Goal: Task Accomplishment & Management: Manage account settings

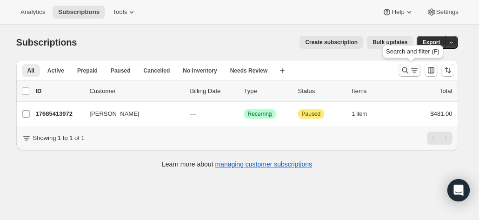
click at [407, 66] on icon "Search and filter results" at bounding box center [404, 70] width 9 height 9
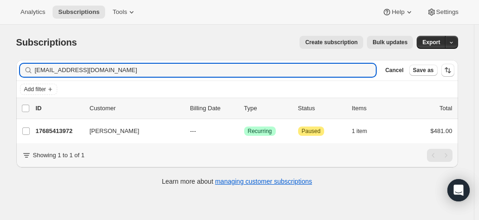
drag, startPoint x: 124, startPoint y: 67, endPoint x: 1, endPoint y: 60, distance: 122.9
click at [5, 61] on div "Subscriptions. This page is ready Subscriptions Create subscription Bulk update…" at bounding box center [237, 135] width 474 height 220
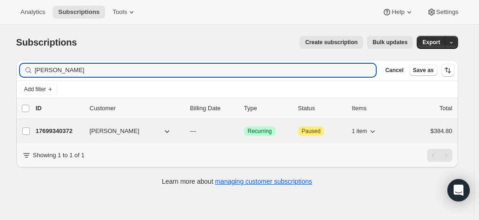
type input "[PERSON_NAME]"
click at [85, 133] on div "17699340372 Greg Hardes --- Success Recurring Attention Paused 1 item $384.80" at bounding box center [244, 131] width 416 height 13
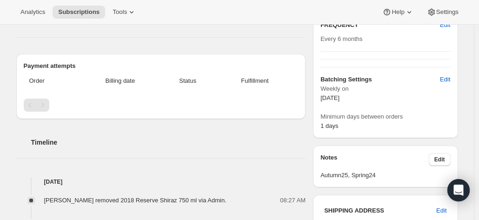
scroll to position [139, 0]
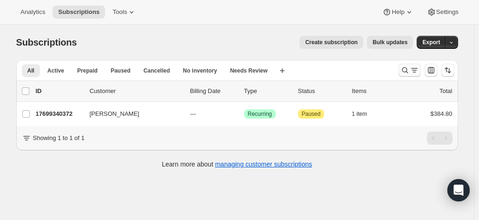
click at [406, 71] on icon "Search and filter results" at bounding box center [404, 70] width 9 height 9
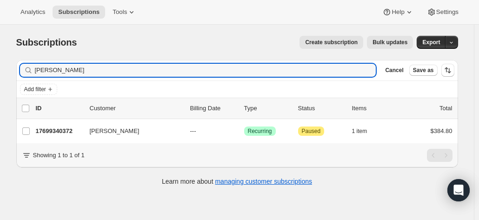
drag, startPoint x: 72, startPoint y: 66, endPoint x: 15, endPoint y: 66, distance: 57.6
click at [15, 66] on div "Filter subscribers [PERSON_NAME] hard Clear Cancel Save as Add filter 0 selecte…" at bounding box center [233, 124] width 449 height 143
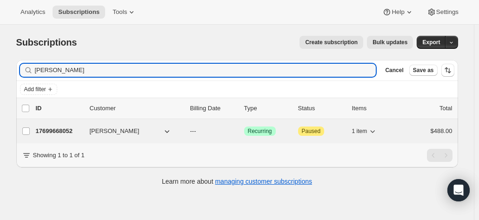
type input "[PERSON_NAME]"
click at [65, 131] on p "17699668052" at bounding box center [59, 130] width 46 height 9
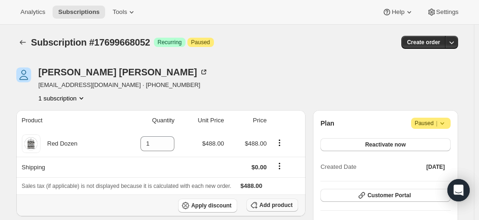
click at [267, 204] on span "Add product" at bounding box center [275, 204] width 33 height 7
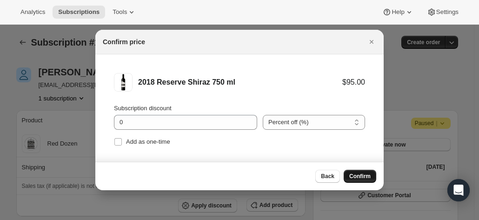
click at [367, 175] on span "Confirm" at bounding box center [359, 175] width 21 height 7
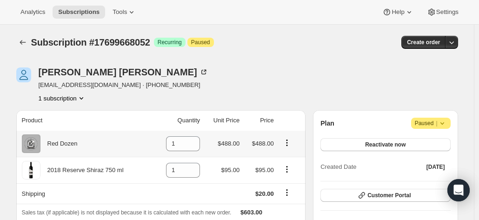
click at [290, 141] on icon "Product actions" at bounding box center [286, 142] width 9 height 9
drag, startPoint x: 185, startPoint y: 144, endPoint x: 159, endPoint y: 140, distance: 25.8
click at [159, 140] on td "1" at bounding box center [177, 144] width 49 height 26
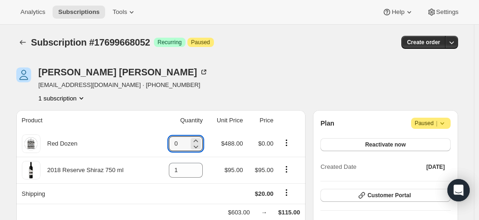
type input "0"
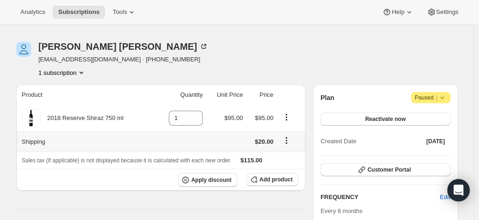
scroll to position [46, 0]
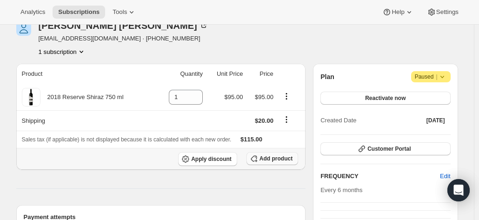
click at [282, 161] on button "Add product" at bounding box center [272, 158] width 52 height 13
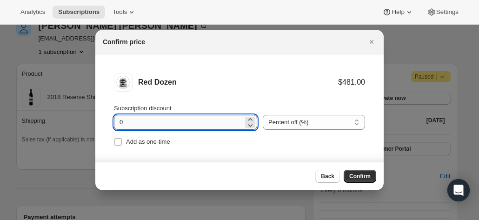
click at [143, 124] on input "0" at bounding box center [178, 122] width 129 height 15
drag, startPoint x: 103, startPoint y: 107, endPoint x: 98, endPoint y: 105, distance: 5.7
click at [98, 105] on li "Red Dozen $481.00 Subscription discount 0 Percent off (%) Amount off ($) Percen…" at bounding box center [239, 110] width 288 height 112
type input "20"
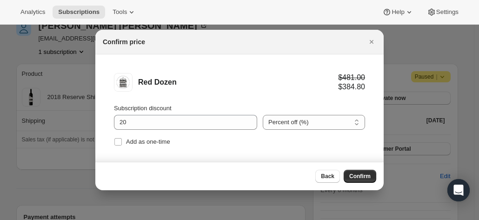
click at [367, 176] on span "Confirm" at bounding box center [359, 175] width 21 height 7
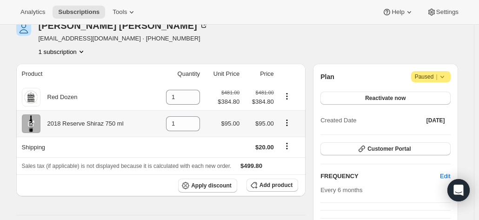
click at [285, 125] on icon "Product actions" at bounding box center [286, 122] width 9 height 9
click at [178, 121] on input "1" at bounding box center [176, 123] width 20 height 15
drag, startPoint x: 178, startPoint y: 121, endPoint x: 155, endPoint y: 122, distance: 22.8
click at [155, 122] on td "1" at bounding box center [177, 123] width 49 height 26
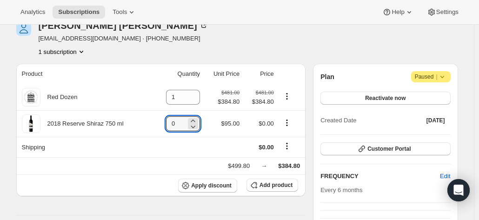
type input "0"
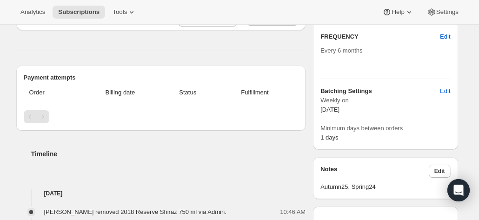
scroll to position [0, 0]
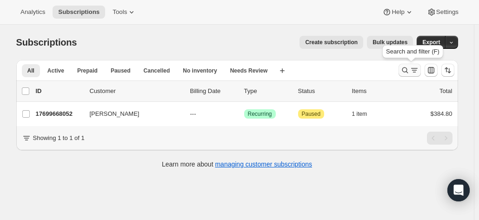
click at [409, 69] on icon "Search and filter results" at bounding box center [404, 70] width 9 height 9
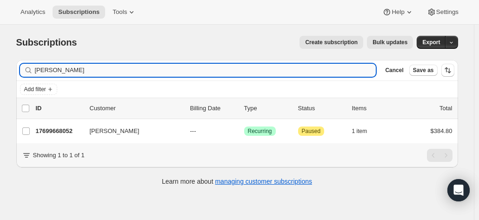
drag, startPoint x: 64, startPoint y: 71, endPoint x: 58, endPoint y: 71, distance: 6.5
click at [58, 71] on input "simon thomas" at bounding box center [205, 70] width 341 height 13
drag, startPoint x: 82, startPoint y: 72, endPoint x: 24, endPoint y: 66, distance: 58.0
click at [24, 66] on div "simon thomas Clear" at bounding box center [198, 70] width 356 height 13
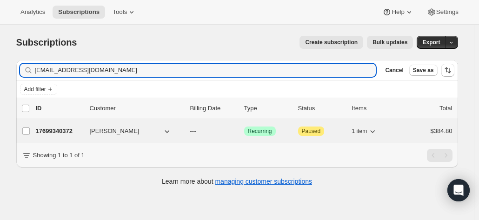
type input "greghardes@bigpond.com"
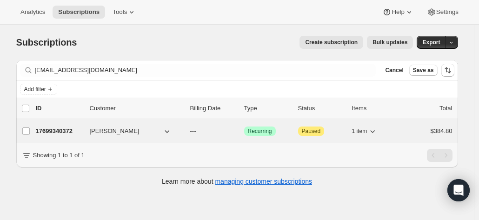
click at [57, 129] on p "17699340372" at bounding box center [59, 130] width 46 height 9
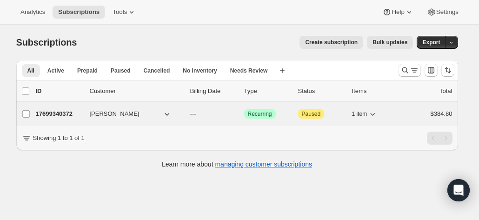
click at [60, 111] on p "17699340372" at bounding box center [59, 113] width 46 height 9
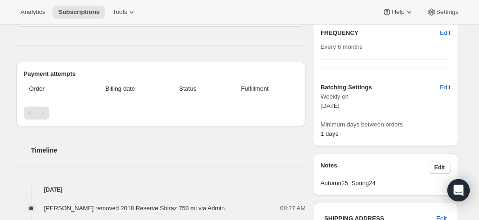
scroll to position [46, 0]
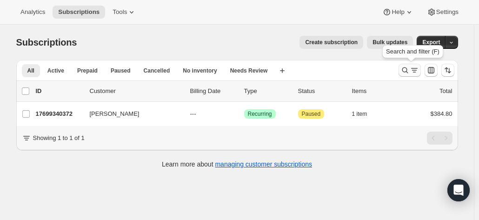
click at [413, 70] on icon "Search and filter results" at bounding box center [413, 70] width 9 height 9
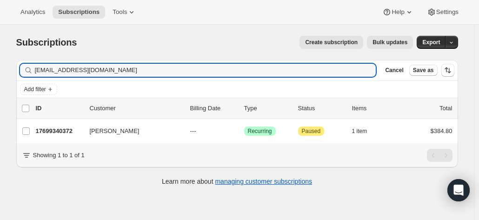
drag, startPoint x: -9, startPoint y: 65, endPoint x: -22, endPoint y: 65, distance: 13.0
click at [0, 65] on html "Analytics Subscriptions Tools Help Settings Skip to content Subscriptions. This…" at bounding box center [239, 110] width 479 height 220
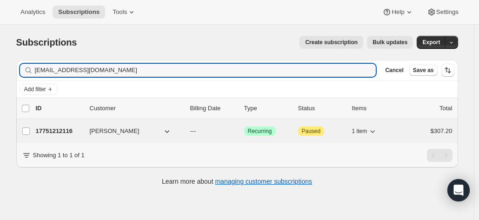
type input "kchawley@bigpond.com"
click at [75, 128] on p "17751212116" at bounding box center [59, 130] width 46 height 9
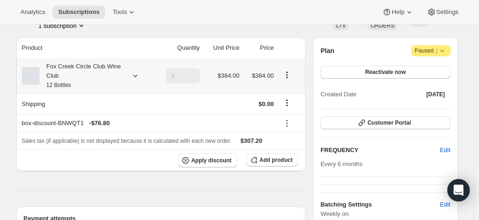
scroll to position [93, 0]
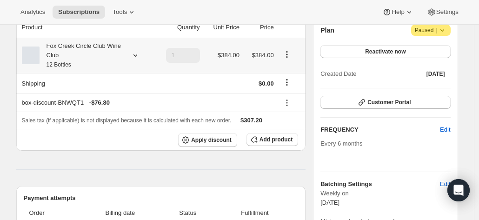
click at [89, 64] on div "Fox Creek Circle Club Wine Club 12 Bottles" at bounding box center [82, 55] width 84 height 28
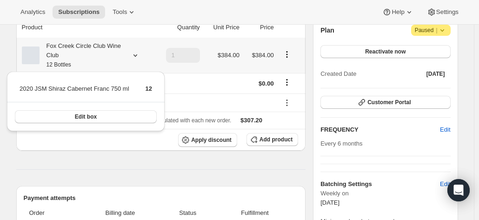
click at [89, 64] on div "Fox Creek Circle Club Wine Club 12 Bottles" at bounding box center [82, 55] width 84 height 28
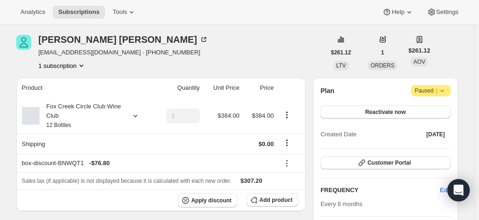
scroll to position [0, 0]
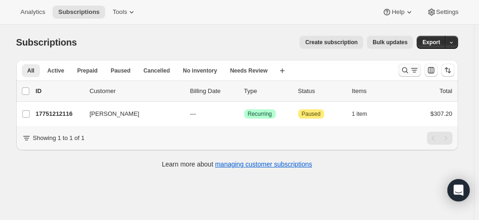
click at [404, 74] on icon "Search and filter results" at bounding box center [404, 70] width 9 height 9
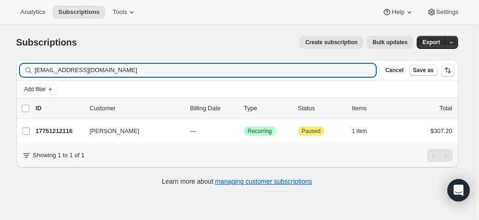
drag, startPoint x: 112, startPoint y: 72, endPoint x: -9, endPoint y: 56, distance: 121.9
click at [0, 56] on html "Analytics Subscriptions Tools Help Settings Skip to content Subscriptions. This…" at bounding box center [239, 110] width 479 height 220
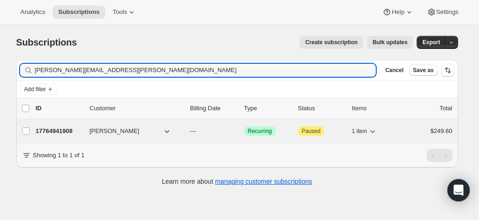
type input "joe.d.lavery@gmail.com"
click at [66, 129] on p "17764941908" at bounding box center [59, 130] width 46 height 9
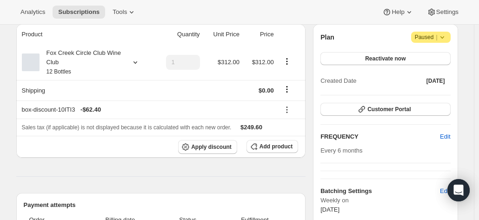
scroll to position [28, 0]
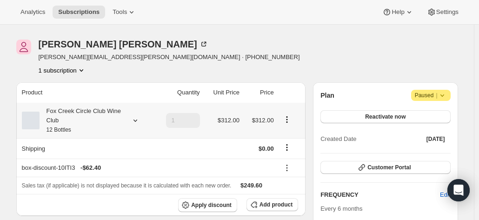
click at [96, 122] on div "Fox Creek Circle Club Wine Club 12 Bottles" at bounding box center [82, 120] width 84 height 28
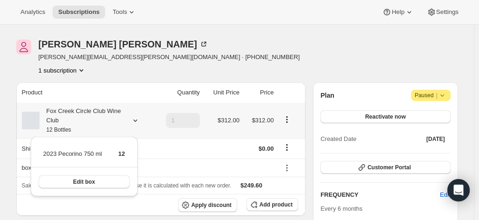
click at [96, 122] on div "Fox Creek Circle Club Wine Club 12 Bottles" at bounding box center [82, 120] width 84 height 28
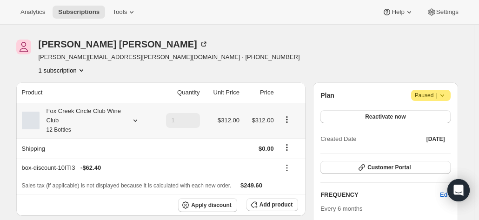
click at [137, 119] on icon at bounding box center [135, 120] width 9 height 9
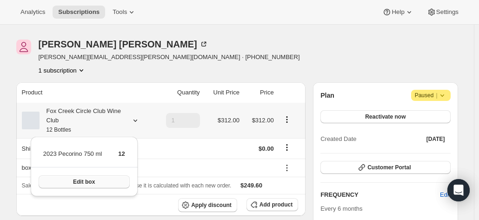
click at [92, 179] on span "Edit box" at bounding box center [84, 181] width 22 height 7
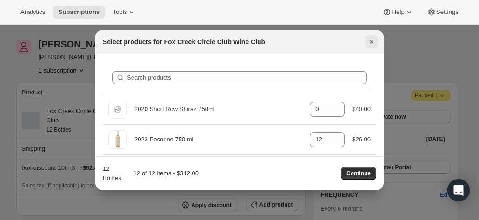
click at [374, 43] on icon "Close" at bounding box center [371, 41] width 9 height 9
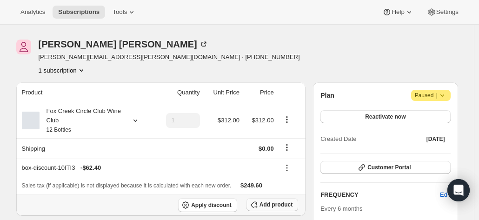
click at [272, 203] on span "Add product" at bounding box center [275, 204] width 33 height 7
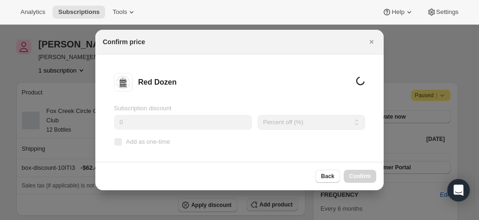
scroll to position [0, 0]
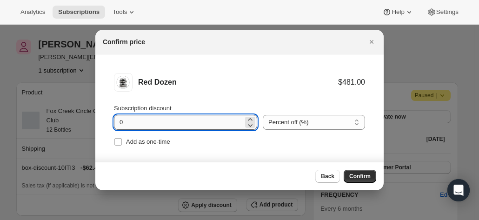
click at [126, 126] on input "0" at bounding box center [178, 122] width 129 height 15
drag, startPoint x: 128, startPoint y: 125, endPoint x: 99, endPoint y: 122, distance: 28.9
click at [99, 122] on li "Red Dozen $481.00 Subscription discount 0 Percent off (%) Amount off ($) Percen…" at bounding box center [239, 110] width 288 height 112
type input "20"
click at [364, 173] on span "Confirm" at bounding box center [359, 175] width 21 height 7
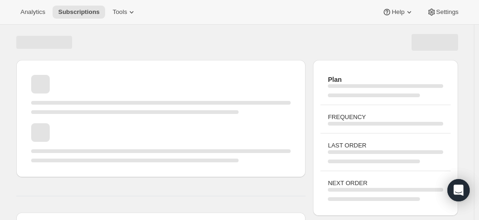
scroll to position [28, 0]
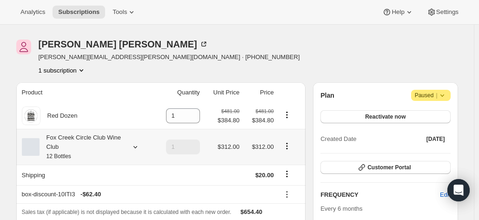
click at [287, 148] on icon "Product actions" at bounding box center [286, 145] width 9 height 9
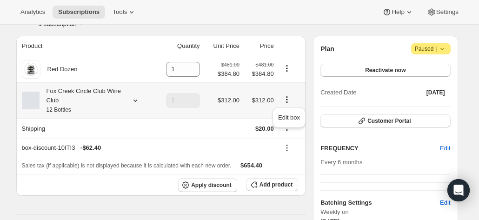
click at [290, 99] on icon "Product actions" at bounding box center [286, 99] width 9 height 9
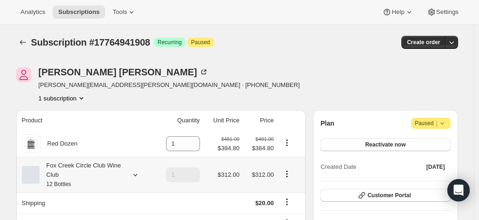
click at [136, 175] on icon at bounding box center [135, 174] width 9 height 9
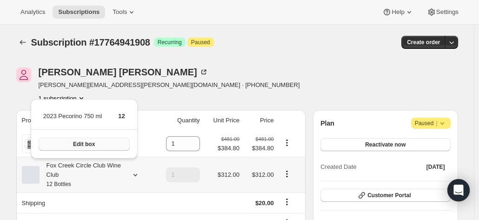
click at [101, 149] on button "Edit box" at bounding box center [84, 144] width 91 height 13
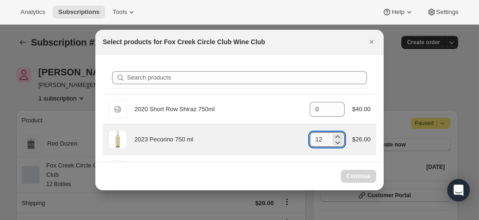
drag, startPoint x: 313, startPoint y: 138, endPoint x: 300, endPoint y: 136, distance: 13.5
click at [300, 136] on div "2023 Pecorino 750 ml gid://shopify/ProductVariant/41594933280852 12 $26.00" at bounding box center [239, 139] width 262 height 19
type input "12"
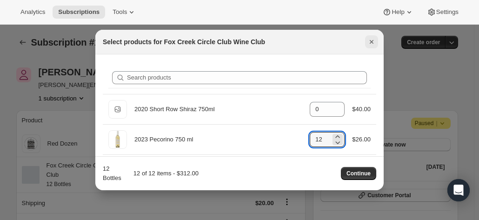
click at [367, 45] on icon "Close" at bounding box center [371, 41] width 9 height 9
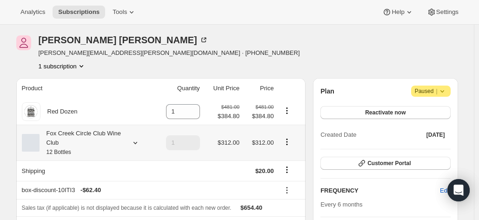
scroll to position [46, 0]
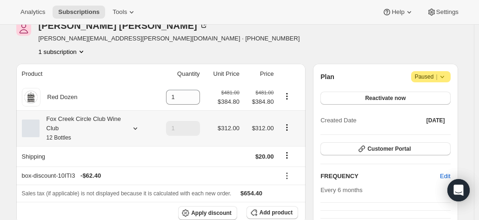
click at [127, 124] on div "Fox Creek Circle Club Wine Club 12 Bottles" at bounding box center [86, 128] width 129 height 28
click at [137, 125] on icon at bounding box center [135, 128] width 9 height 9
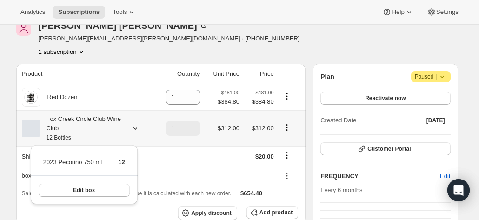
click at [281, 124] on td at bounding box center [291, 128] width 29 height 36
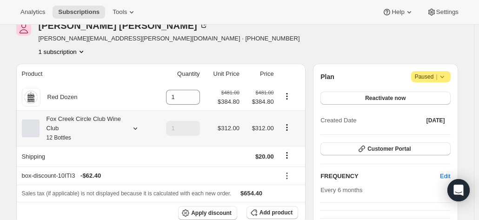
click at [294, 123] on button "Product actions" at bounding box center [286, 127] width 15 height 10
click at [283, 130] on button "Product actions" at bounding box center [286, 127] width 15 height 10
click at [287, 128] on icon "Product actions" at bounding box center [286, 127] width 9 height 9
click at [283, 164] on span "Remove" at bounding box center [289, 161] width 22 height 7
type input "0"
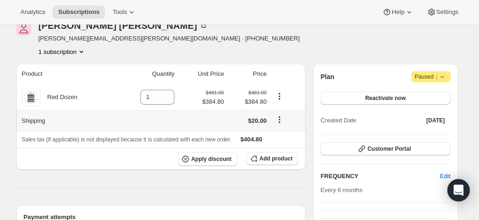
click at [280, 119] on icon "Shipping actions" at bounding box center [279, 119] width 9 height 9
click at [269, 135] on span "Edit shipping rate" at bounding box center [281, 137] width 46 height 7
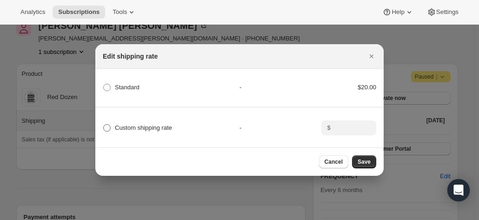
click at [105, 127] on span ":r73:" at bounding box center [106, 127] width 7 height 7
click at [104, 125] on input "Custom shipping rate" at bounding box center [103, 124] width 0 height 0
radio input "true"
click at [344, 129] on input ":r73:" at bounding box center [347, 127] width 29 height 15
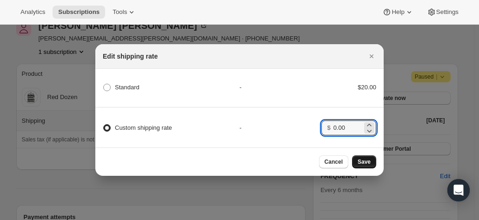
type input "0.00"
click at [368, 161] on span "Save" at bounding box center [363, 161] width 13 height 7
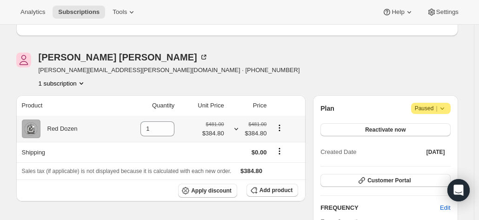
scroll to position [71, 0]
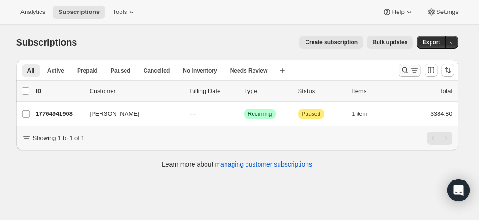
click at [409, 68] on icon "Search and filter results" at bounding box center [404, 70] width 9 height 9
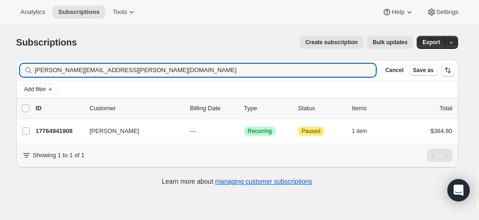
drag, startPoint x: 101, startPoint y: 72, endPoint x: 1, endPoint y: 63, distance: 100.4
click at [1, 63] on div "Subscriptions. This page is ready Subscriptions Create subscription Bulk update…" at bounding box center [237, 135] width 474 height 220
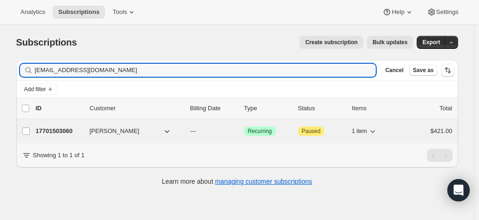
type input "bobutler@optusnet.com.au"
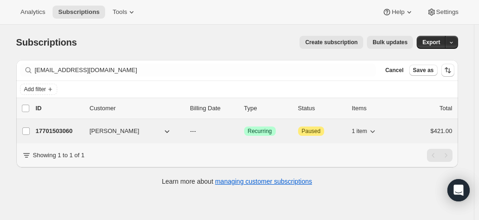
click at [68, 125] on div "17701503060 Robert Butler --- Success Recurring Attention Paused 1 item $421.00" at bounding box center [244, 131] width 416 height 13
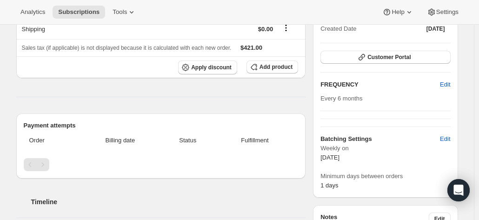
scroll to position [139, 0]
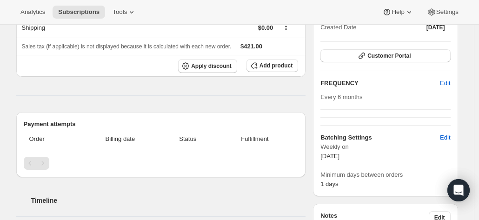
click at [468, 118] on div "Subscription #17701503060. This page is ready Subscription #17701503060 Success…" at bounding box center [237, 221] width 464 height 672
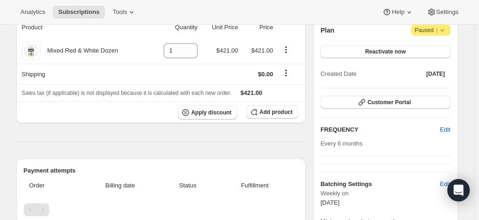
scroll to position [0, 0]
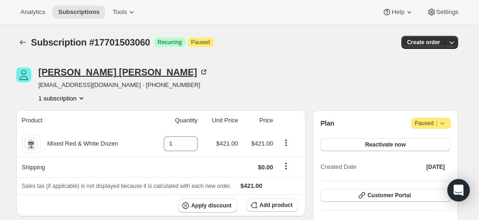
click at [199, 70] on icon at bounding box center [203, 71] width 9 height 9
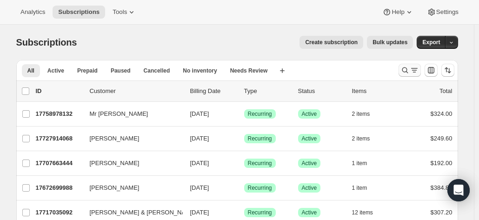
click at [404, 71] on icon "Search and filter results" at bounding box center [404, 70] width 9 height 9
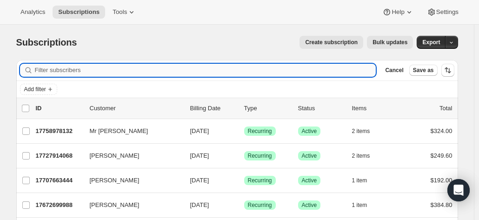
click at [136, 71] on input "Filter subscribers" at bounding box center [205, 70] width 341 height 13
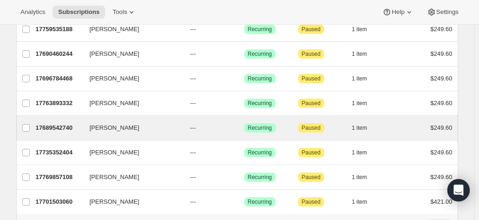
scroll to position [139, 0]
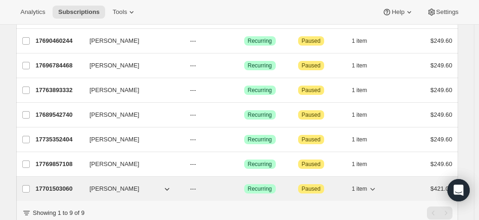
type input "butler"
click at [64, 188] on p "17701503060" at bounding box center [59, 188] width 46 height 9
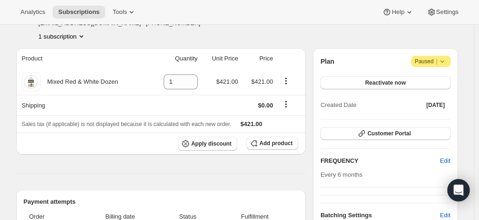
scroll to position [93, 0]
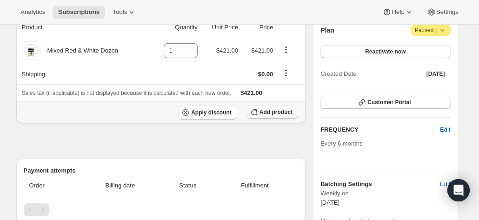
click at [281, 112] on span "Add product" at bounding box center [275, 111] width 33 height 7
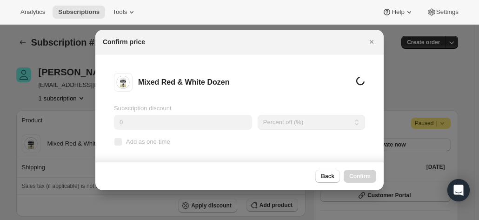
scroll to position [0, 0]
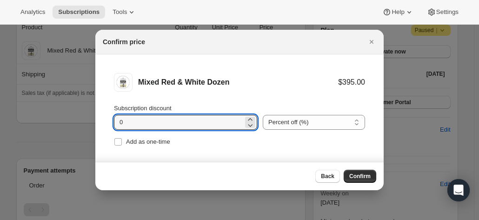
drag, startPoint x: 118, startPoint y: 122, endPoint x: 79, endPoint y: 119, distance: 39.1
type input "20"
click at [359, 178] on span "Confirm" at bounding box center [359, 175] width 21 height 7
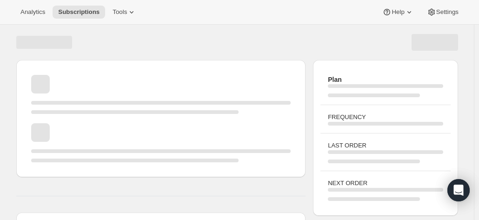
scroll to position [93, 0]
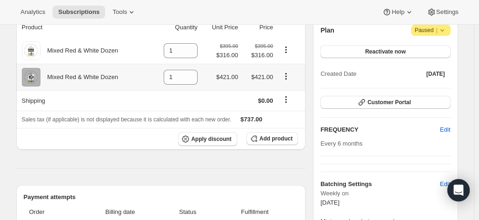
click at [284, 75] on icon "Product actions" at bounding box center [285, 76] width 9 height 9
drag, startPoint x: 171, startPoint y: 75, endPoint x: 166, endPoint y: 74, distance: 4.7
click at [166, 74] on td "1" at bounding box center [175, 77] width 50 height 26
click at [293, 78] on button "Product actions" at bounding box center [285, 76] width 15 height 10
click at [285, 79] on icon "Product actions" at bounding box center [285, 76] width 9 height 9
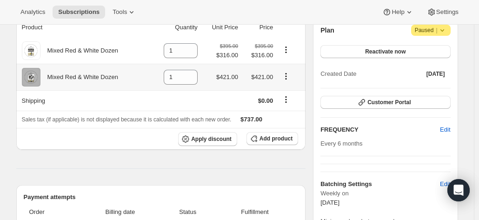
click at [290, 76] on icon "Product actions" at bounding box center [285, 76] width 9 height 9
click at [190, 77] on icon at bounding box center [190, 79] width 9 height 9
type input "0"
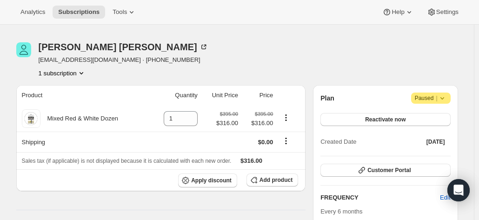
scroll to position [0, 0]
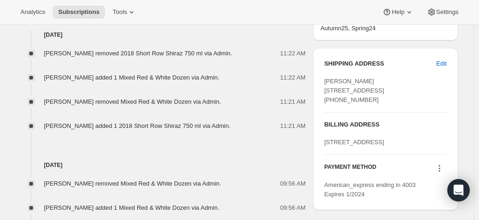
scroll to position [372, 0]
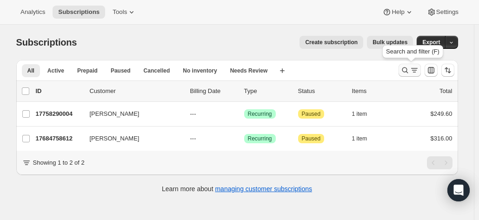
click at [405, 69] on icon "Search and filter results" at bounding box center [404, 70] width 9 height 9
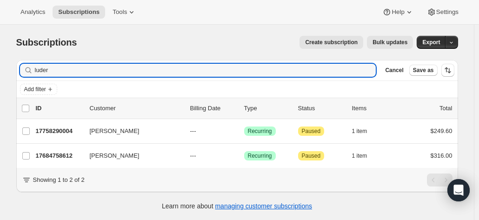
drag, startPoint x: 69, startPoint y: 72, endPoint x: 12, endPoint y: 72, distance: 56.7
click at [12, 72] on div "Filter subscribers luder Clear Cancel Save as Add filter 0 selected Update next…" at bounding box center [233, 136] width 449 height 167
type input "[DEMOGRAPHIC_DATA]"
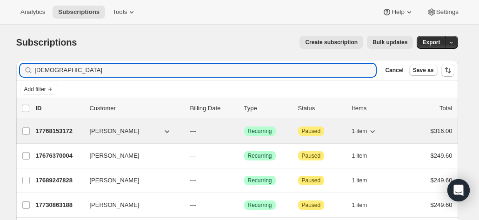
click at [56, 131] on p "17768153172" at bounding box center [59, 130] width 46 height 9
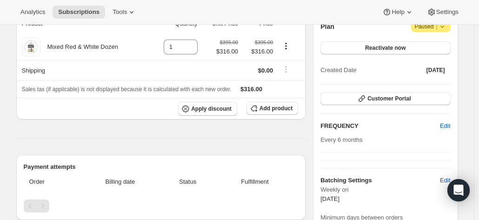
scroll to position [4, 0]
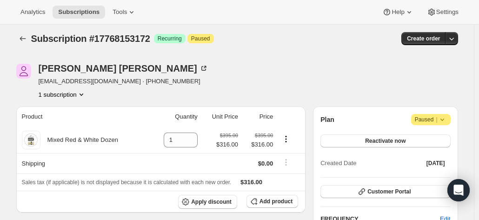
drag, startPoint x: 461, startPoint y: 75, endPoint x: 369, endPoint y: 72, distance: 92.5
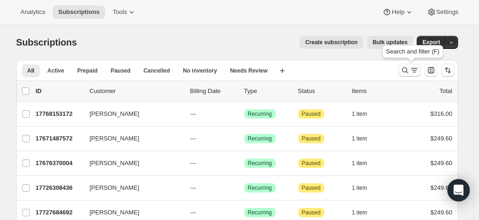
click at [402, 69] on button "Search and filter results" at bounding box center [409, 70] width 22 height 13
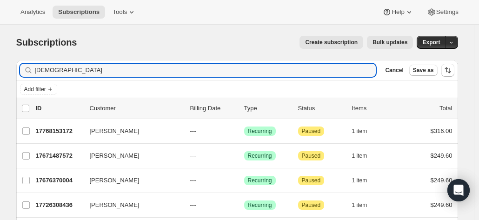
drag, startPoint x: 110, startPoint y: 71, endPoint x: 40, endPoint y: 62, distance: 70.3
click at [29, 65] on div "[PERSON_NAME]" at bounding box center [198, 70] width 356 height 13
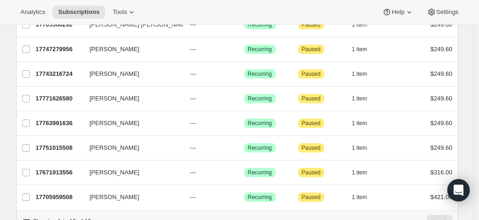
scroll to position [324, 0]
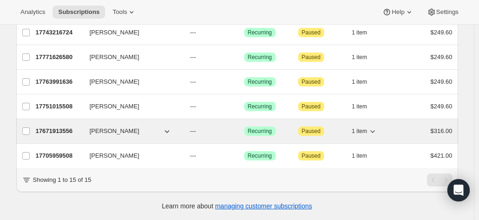
type input "how"
click at [65, 126] on p "17671913556" at bounding box center [59, 130] width 46 height 9
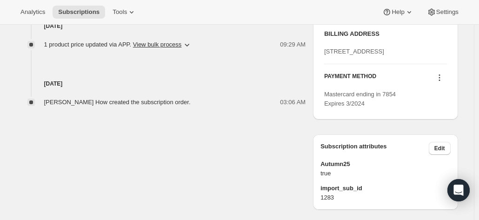
scroll to position [465, 0]
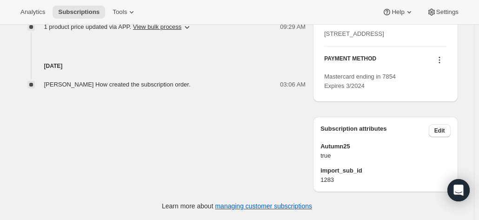
drag, startPoint x: 469, startPoint y: 98, endPoint x: 355, endPoint y: 89, distance: 114.2
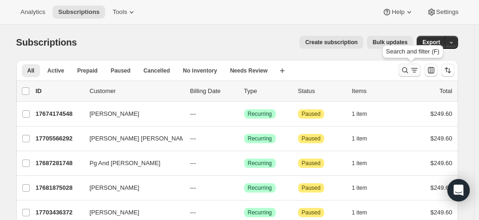
click at [409, 69] on icon "Search and filter results" at bounding box center [404, 70] width 9 height 9
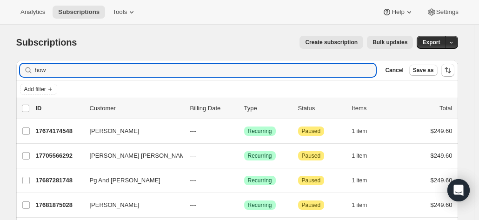
drag, startPoint x: 51, startPoint y: 70, endPoint x: 12, endPoint y: 63, distance: 39.7
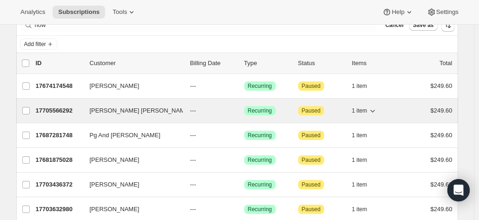
scroll to position [46, 0]
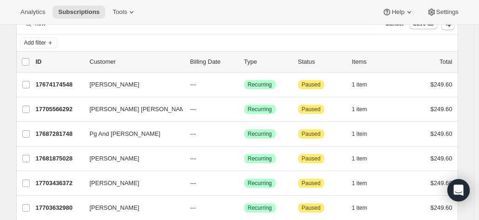
drag, startPoint x: 470, startPoint y: 64, endPoint x: 447, endPoint y: 64, distance: 23.2
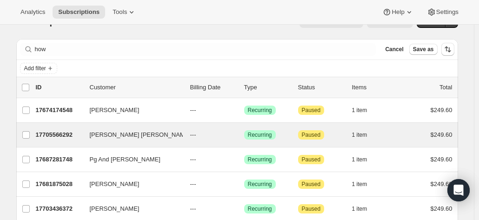
scroll to position [0, 0]
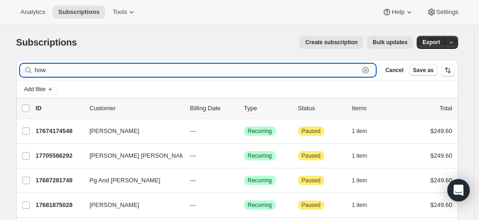
click at [51, 68] on input "how" at bounding box center [197, 70] width 324 height 13
drag, startPoint x: 36, startPoint y: 68, endPoint x: 10, endPoint y: 68, distance: 26.0
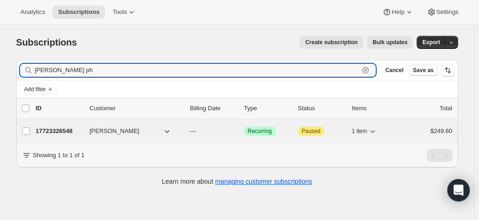
type input "[PERSON_NAME] ph"
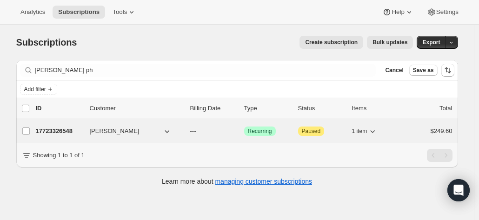
click at [66, 132] on p "17723326548" at bounding box center [59, 130] width 46 height 9
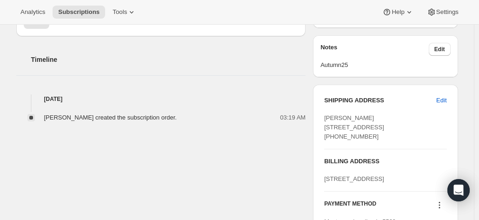
scroll to position [372, 0]
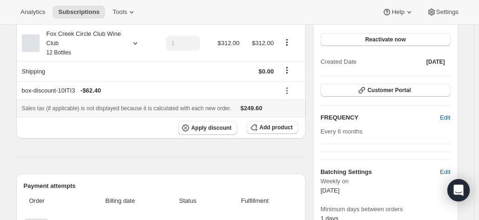
scroll to position [93, 0]
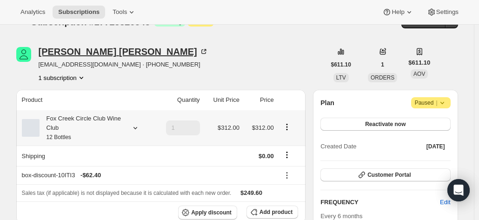
scroll to position [0, 0]
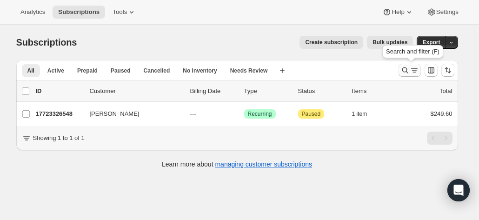
click at [404, 69] on icon "Search and filter results" at bounding box center [405, 70] width 6 height 6
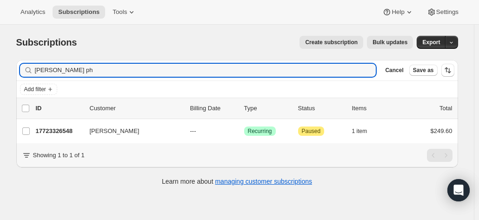
drag, startPoint x: 40, startPoint y: 57, endPoint x: 19, endPoint y: 58, distance: 21.4
click at [19, 57] on div "Subscriptions. This page is ready Subscriptions Create subscription Bulk update…" at bounding box center [237, 110] width 464 height 171
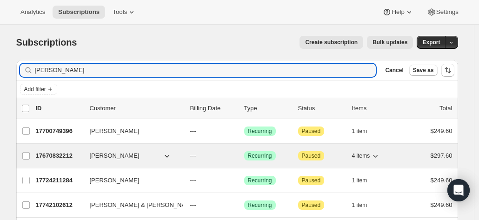
type input "malcolm"
click at [93, 152] on span "Malcolm Macpherson" at bounding box center [115, 155] width 50 height 9
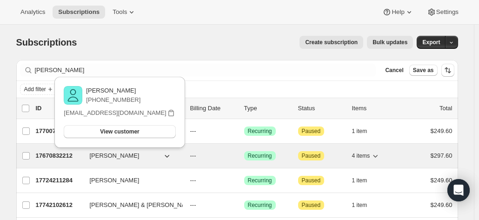
click at [59, 154] on p "17670832212" at bounding box center [59, 155] width 46 height 9
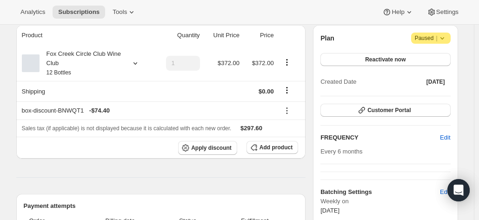
scroll to position [93, 0]
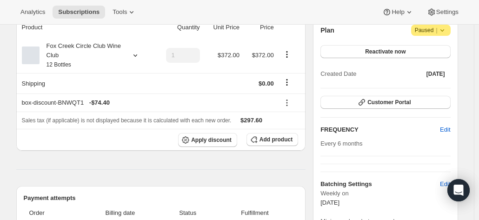
drag, startPoint x: 468, startPoint y: 107, endPoint x: 461, endPoint y: 115, distance: 10.2
click at [123, 59] on div "Fox Creek Circle Club Wine Club 12 Bottles" at bounding box center [82, 55] width 84 height 28
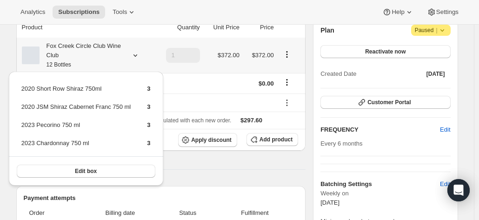
click at [123, 59] on div "Fox Creek Circle Club Wine Club 12 Bottles" at bounding box center [82, 55] width 84 height 28
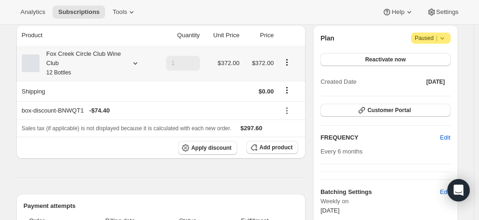
scroll to position [46, 0]
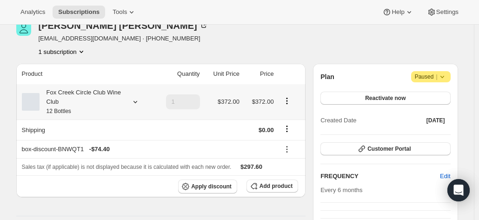
click at [103, 97] on div "Fox Creek Circle Club Wine Club 12 Bottles" at bounding box center [82, 102] width 84 height 28
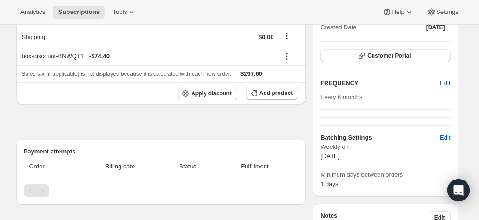
scroll to position [0, 0]
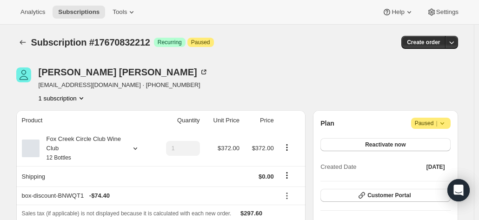
drag, startPoint x: 458, startPoint y: 89, endPoint x: 381, endPoint y: 83, distance: 77.8
click at [458, 89] on div "Malcolm Macpherson macphersonfamily03@bigpond.com · +61428523313 1 subscription" at bounding box center [237, 84] width 442 height 35
click at [108, 154] on div "Fox Creek Circle Club Wine Club 12 Bottles" at bounding box center [82, 148] width 84 height 28
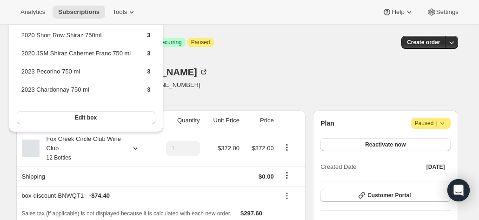
click at [303, 85] on div "Malcolm Macpherson macphersonfamily03@bigpond.com · +61428523313 1 subscription" at bounding box center [170, 84] width 309 height 35
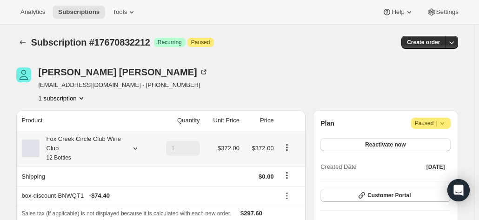
click at [118, 144] on div "Fox Creek Circle Club Wine Club 12 Bottles" at bounding box center [82, 148] width 84 height 28
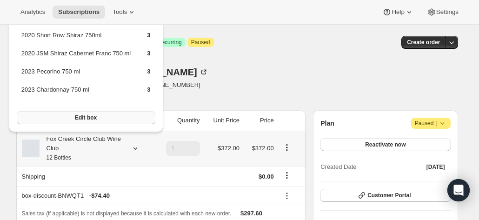
click at [80, 120] on span "Edit box" at bounding box center [86, 117] width 22 height 7
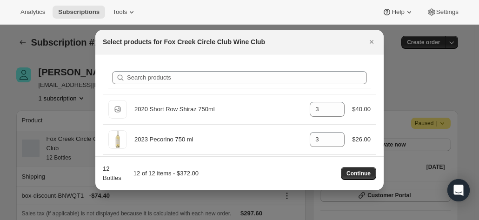
click at [464, 85] on div at bounding box center [239, 110] width 479 height 220
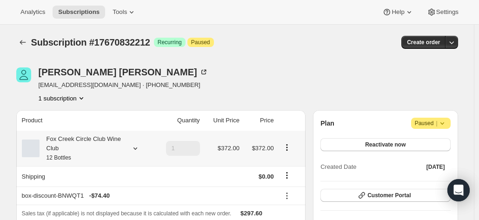
click at [123, 141] on div "Fox Creek Circle Club Wine Club 12 Bottles" at bounding box center [82, 148] width 84 height 28
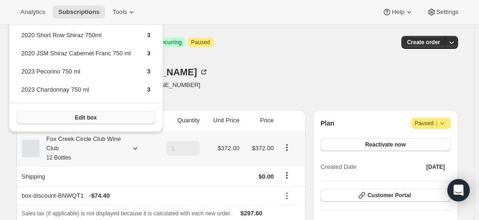
click at [98, 119] on button "Edit box" at bounding box center [86, 117] width 138 height 13
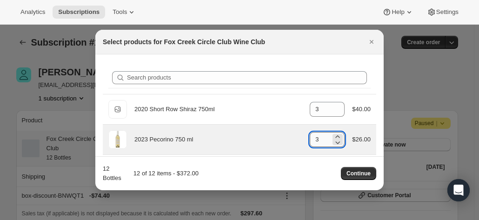
click at [312, 136] on input "3" at bounding box center [320, 139] width 21 height 15
drag, startPoint x: 318, startPoint y: 139, endPoint x: 299, endPoint y: 137, distance: 18.7
click at [299, 137] on div "2023 Pecorino 750 ml gid://shopify/ProductVariant/41594933280852 3 $26.00" at bounding box center [239, 139] width 262 height 19
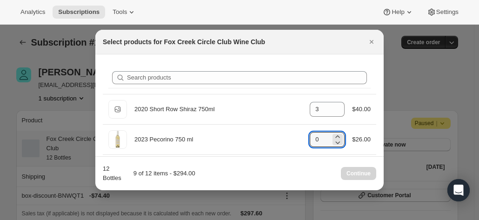
type input "0"
click at [463, 85] on div at bounding box center [239, 110] width 479 height 220
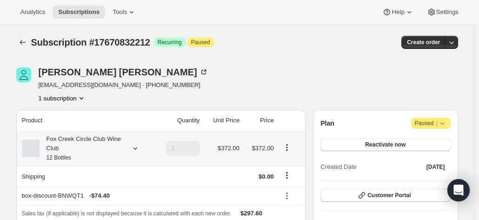
click at [114, 145] on div "Fox Creek Circle Club Wine Club 12 Bottles" at bounding box center [82, 148] width 84 height 28
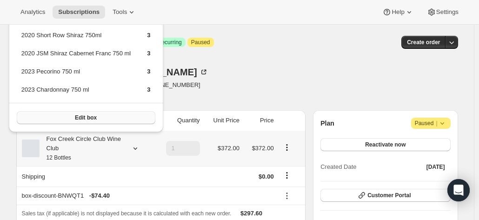
click at [66, 119] on button "Edit box" at bounding box center [86, 117] width 138 height 13
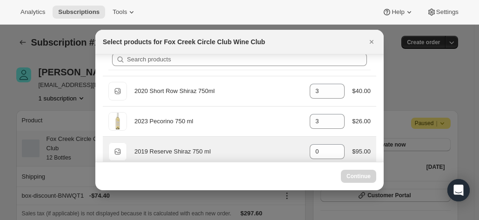
scroll to position [46, 0]
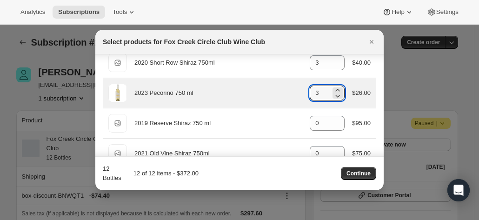
drag, startPoint x: 320, startPoint y: 90, endPoint x: 302, endPoint y: 85, distance: 18.7
click at [302, 85] on div "2023 Pecorino 750 ml gid://shopify/ProductVariant/41594933280852 3 $26.00" at bounding box center [239, 93] width 262 height 19
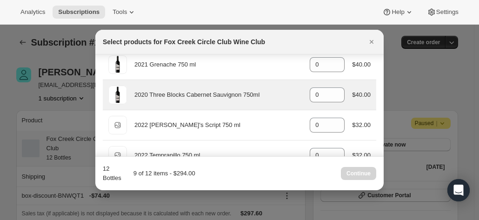
scroll to position [186, 0]
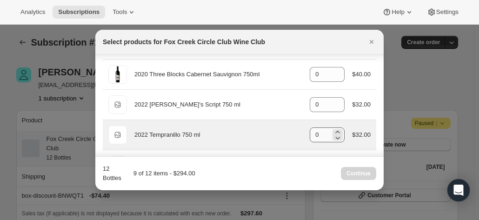
type input "0"
drag, startPoint x: 314, startPoint y: 135, endPoint x: 297, endPoint y: 132, distance: 16.6
click at [297, 132] on div "Default Title 2022 Tempranillo 750 ml gid://shopify/ProductVariant/415949271860…" at bounding box center [239, 134] width 262 height 19
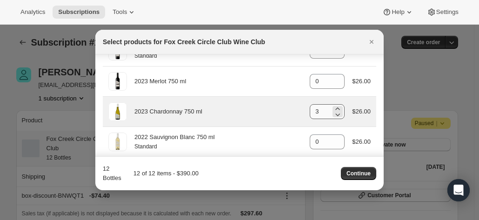
scroll to position [516, 0]
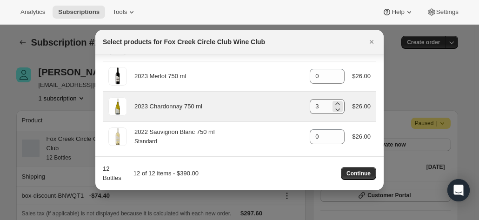
type input "3"
drag, startPoint x: 314, startPoint y: 103, endPoint x: 308, endPoint y: 103, distance: 5.6
click at [310, 103] on input "3" at bounding box center [320, 106] width 21 height 15
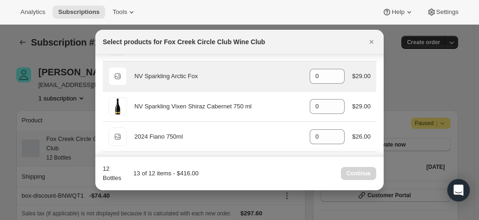
scroll to position [377, 0]
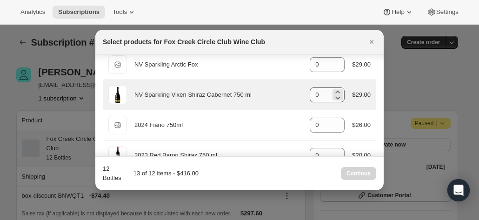
type input "4"
drag, startPoint x: 321, startPoint y: 94, endPoint x: 310, endPoint y: 92, distance: 11.8
click at [310, 92] on input "0" at bounding box center [320, 94] width 21 height 15
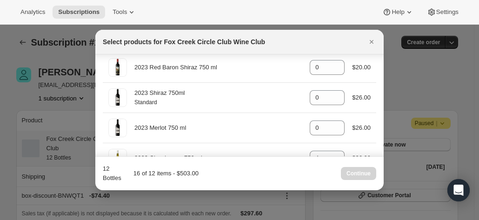
scroll to position [511, 0]
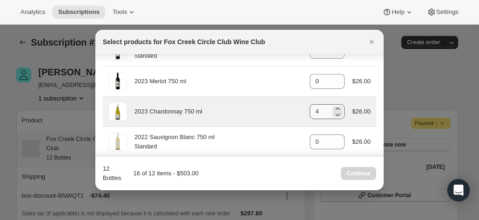
type input "3"
drag, startPoint x: 320, startPoint y: 109, endPoint x: 287, endPoint y: 105, distance: 33.2
click at [287, 105] on div "2023 Chardonnay 750 ml gid://shopify/ProductVariant/41594928857172 4 $26.00" at bounding box center [239, 111] width 262 height 19
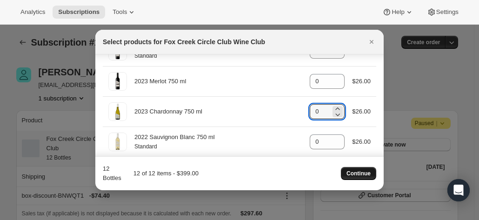
type input "0"
click at [348, 174] on span "Continue" at bounding box center [358, 173] width 24 height 7
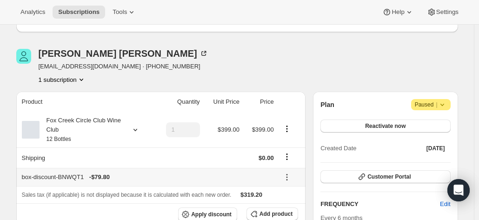
scroll to position [93, 0]
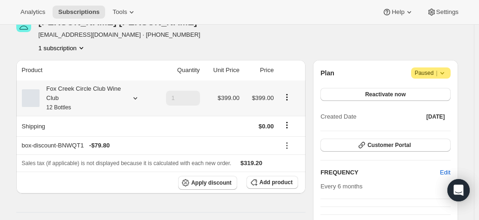
click at [70, 102] on div "Fox Creek Circle Club Wine Club 12 Bottles" at bounding box center [82, 98] width 84 height 28
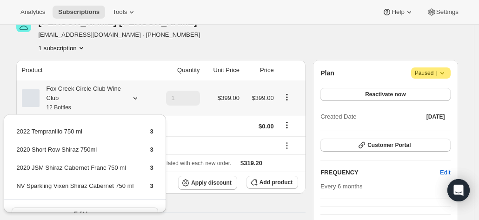
click at [70, 102] on div "Fox Creek Circle Club Wine Club 12 Bottles" at bounding box center [82, 98] width 84 height 28
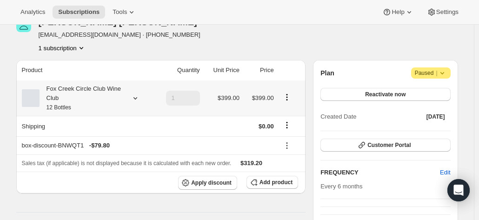
click at [70, 102] on div "Fox Creek Circle Club Wine Club 12 Bottles" at bounding box center [82, 98] width 84 height 28
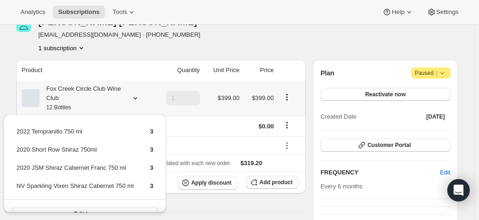
click at [70, 102] on div "Fox Creek Circle Club Wine Club 12 Bottles" at bounding box center [82, 98] width 84 height 28
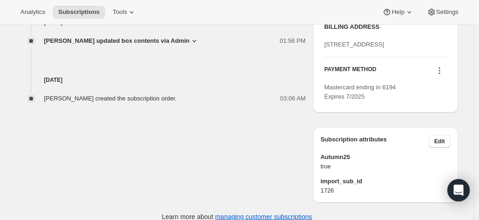
scroll to position [428, 0]
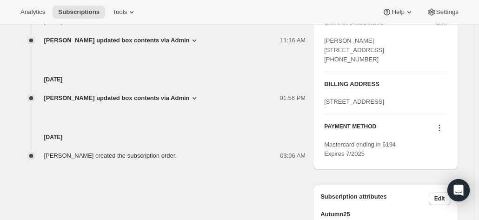
click at [440, 132] on icon at bounding box center [439, 127] width 9 height 9
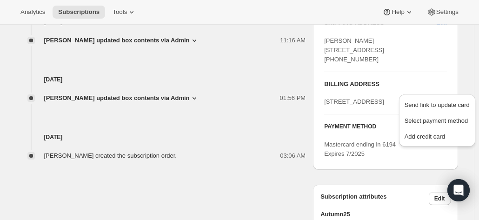
click at [352, 48] on span "Malcolm Macpherson 117 Banyan Street WARRNAMBOOL VIC, 3280 Australia +614285233…" at bounding box center [354, 50] width 60 height 26
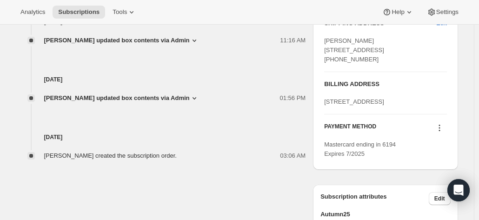
drag, startPoint x: 376, startPoint y: 72, endPoint x: 323, endPoint y: 39, distance: 62.7
click at [323, 39] on div "SHIPPING ADDRESS Edit Malcolm Macpherson 117 Banyan Street WARRNAMBOOL VIC, 328…" at bounding box center [385, 88] width 145 height 162
copy span "Malcolm Macpherson 117 Banyan Street WARRNAMBOOL VIC, 3280 Australia +614285233…"
click at [416, 64] on div "Malcolm Macpherson 117 Banyan Street WARRNAMBOOL VIC, 3280 Australia +614285233…" at bounding box center [385, 50] width 122 height 28
click at [441, 132] on icon at bounding box center [439, 127] width 9 height 9
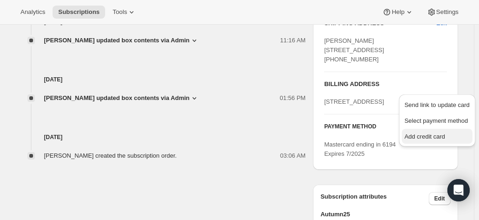
click at [422, 133] on span "Add credit card" at bounding box center [424, 136] width 40 height 7
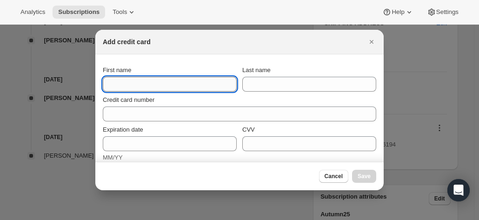
click at [120, 79] on input "First name" at bounding box center [170, 84] width 134 height 15
paste input "Malcolm Macpherson 117 Banyan Street WARRNAMBOOL VIC, 3280 Australia +614285233…"
drag, startPoint x: 121, startPoint y: 80, endPoint x: 68, endPoint y: 70, distance: 54.0
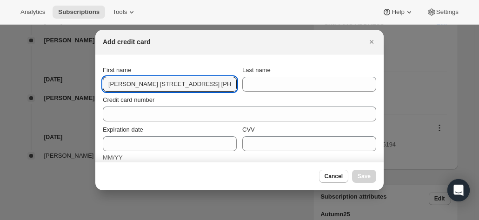
type input "Malcolm Macpherson 117 Banyan Street WARRNAMBOOL VIC, 3280 Australia +614285233…"
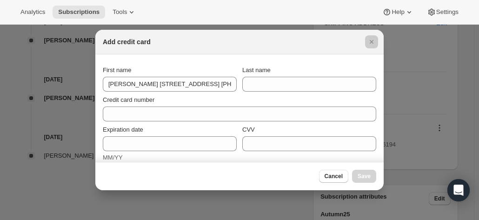
click at [86, 69] on div at bounding box center [239, 110] width 479 height 220
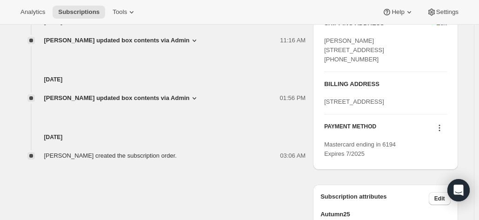
drag, startPoint x: 439, startPoint y: 153, endPoint x: 430, endPoint y: 153, distance: 8.8
click at [438, 132] on icon at bounding box center [439, 127] width 9 height 9
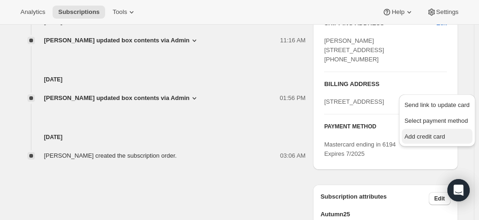
click at [414, 133] on span "Add credit card" at bounding box center [424, 136] width 40 height 7
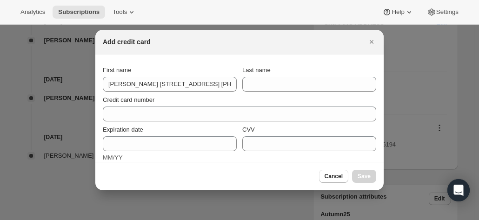
scroll to position [0, 0]
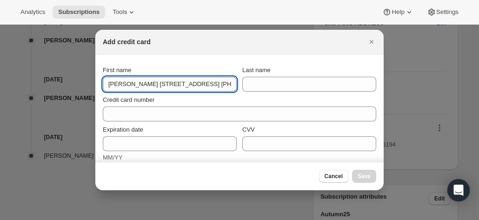
click at [140, 83] on input "Malcolm Macpherson 117 Banyan Street WARRNAMBOOL VIC, 3280 Australia +614285233…" at bounding box center [170, 84] width 134 height 15
drag, startPoint x: 133, startPoint y: 84, endPoint x: 323, endPoint y: 94, distance: 190.3
click at [323, 94] on section "First name Malcolm Macpherson 117 Banyan Street WARRNAMBOOL VIC, 3280 Australia…" at bounding box center [239, 189] width 288 height 270
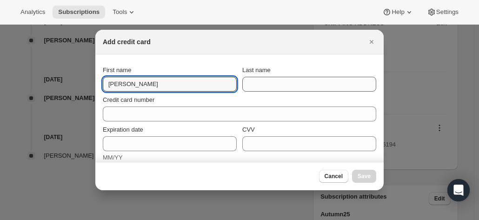
type input "Malcolm"
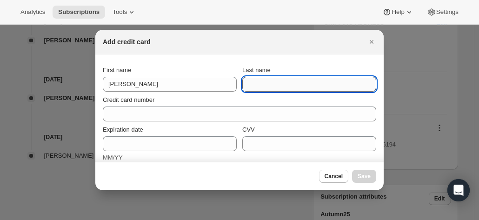
click at [305, 81] on input "Last name" at bounding box center [309, 84] width 134 height 15
paste input "Macpherson 117 Banyan Street WARRNAMBOOL VIC, 3280 Australia +61428523313"
drag, startPoint x: 290, startPoint y: 82, endPoint x: 177, endPoint y: 68, distance: 113.8
click at [177, 68] on div "First name Malcolm Last name Macpherson 117 Banyan Street WARRNAMBOOL VIC, 3280…" at bounding box center [239, 79] width 273 height 26
click at [308, 88] on input "Macpherson 117 Banyan Street WARRNAMBOOL VIC, 3280 Australia +61428523313" at bounding box center [309, 84] width 134 height 15
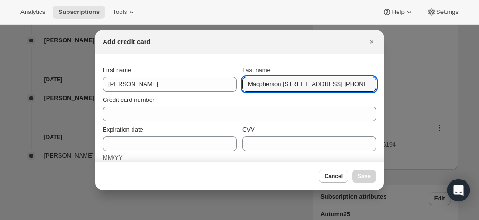
scroll to position [0, 103]
drag, startPoint x: 280, startPoint y: 84, endPoint x: 418, endPoint y: 91, distance: 138.7
type input "Macpherson"
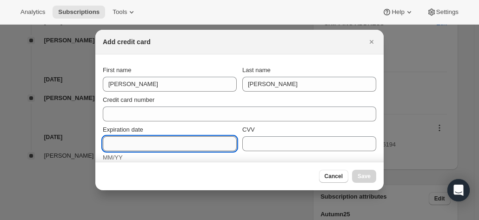
click at [122, 144] on input "Expiration date" at bounding box center [170, 143] width 134 height 15
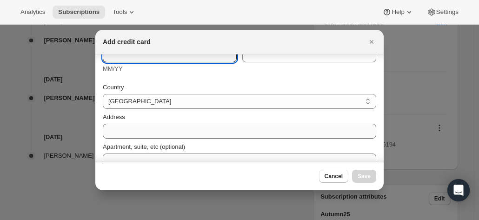
scroll to position [93, 0]
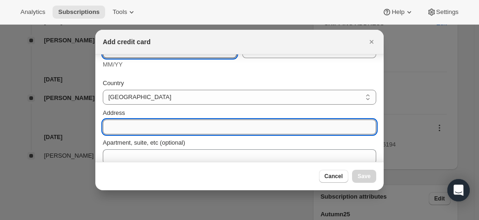
click at [119, 125] on div "Address" at bounding box center [239, 121] width 273 height 26
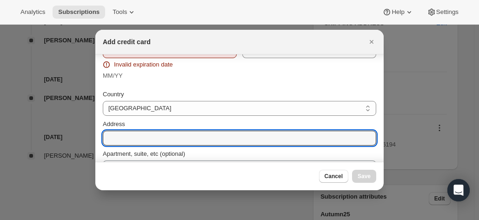
paste input "117 Banyan Street WARRNAMBOOL VIC, 3280 Australia +61428523313"
click at [129, 139] on input "117 Banyan Street WARRNAMBOOL VIC, 3280 Australia +61428523313" at bounding box center [239, 138] width 273 height 15
drag, startPoint x: 159, startPoint y: 138, endPoint x: 383, endPoint y: 144, distance: 224.5
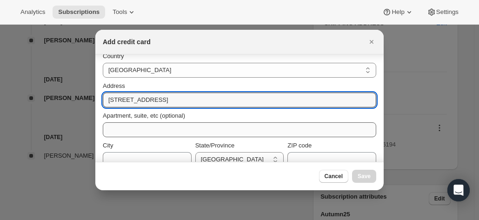
scroll to position [139, 0]
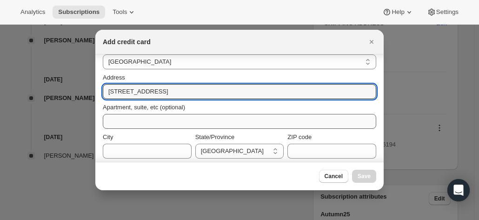
type input "117 Banyan Street"
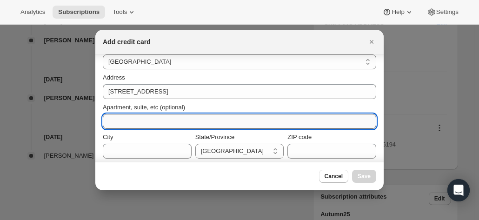
click at [142, 125] on input "Apartment, suite, etc (optional)" at bounding box center [239, 121] width 273 height 15
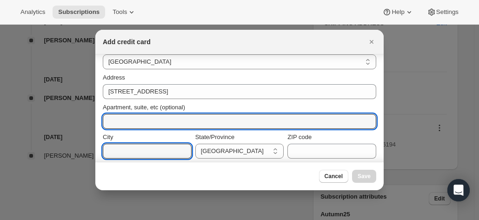
drag, startPoint x: 130, startPoint y: 145, endPoint x: 121, endPoint y: 137, distance: 11.9
click at [129, 145] on input "City" at bounding box center [147, 151] width 89 height 15
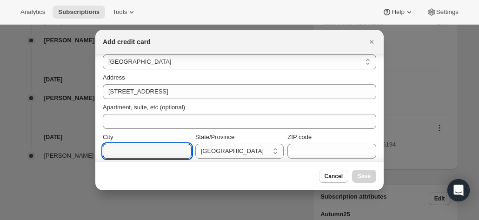
paste input "WARRNAMBOOL VIC, 3280 Australia +61428523313"
drag, startPoint x: 152, startPoint y: 149, endPoint x: 60, endPoint y: 139, distance: 91.7
click at [155, 154] on input "WARRNAMBOOL VIC, 3280 Australia +61428523313" at bounding box center [147, 151] width 89 height 15
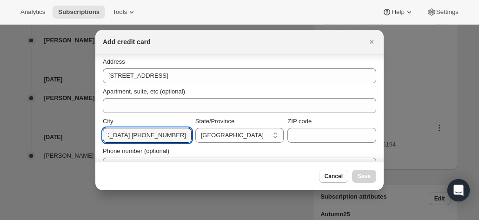
scroll to position [173, 0]
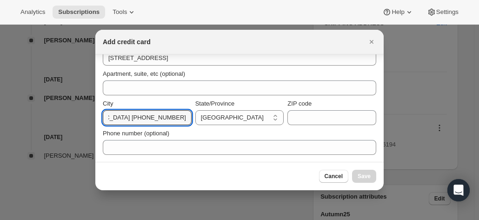
drag, startPoint x: 156, startPoint y: 154, endPoint x: 219, endPoint y: 130, distance: 68.1
click at [219, 130] on div "Country Australia Austria Belgium Canada Czech Republic Denmark Finland France …" at bounding box center [239, 79] width 273 height 151
type input "WARRNAMBOOL"
click at [229, 125] on div "Phone number (optional)" at bounding box center [239, 140] width 273 height 30
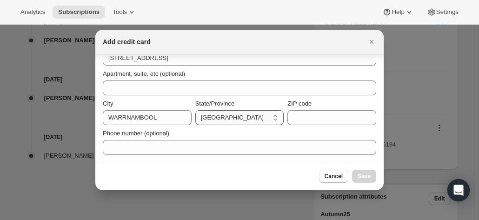
click at [217, 116] on select "Australian Capital Territory New South Wales Northern Territory Queensland Sout…" at bounding box center [239, 117] width 89 height 15
select select "VIC"
click at [195, 110] on select "Australian Capital Territory New South Wales Northern Territory Queensland Sout…" at bounding box center [239, 117] width 89 height 15
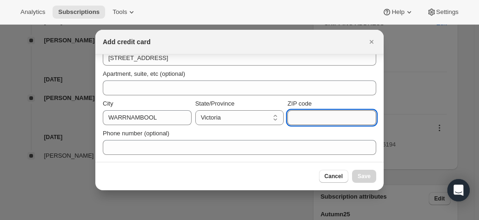
click at [305, 116] on input "ZIP code" at bounding box center [331, 117] width 89 height 15
paste input "VIC, 3280 Australia +61428523313"
drag, startPoint x: 316, startPoint y: 120, endPoint x: 226, endPoint y: 112, distance: 90.0
click at [226, 112] on div "City WARRNAMBOOL State/Province Australian Capital Territory New South Wales No…" at bounding box center [239, 112] width 273 height 26
click at [304, 119] on input "VIC, 3280 Australia +61428523313" at bounding box center [331, 117] width 89 height 15
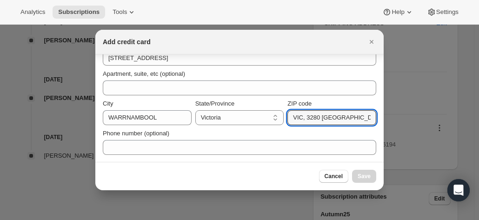
drag, startPoint x: 302, startPoint y: 118, endPoint x: 281, endPoint y: 115, distance: 21.2
click at [281, 115] on div "City WARRNAMBOOL State/Province Australian Capital Territory New South Wales No…" at bounding box center [239, 112] width 273 height 26
drag, startPoint x: 304, startPoint y: 119, endPoint x: 436, endPoint y: 132, distance: 132.2
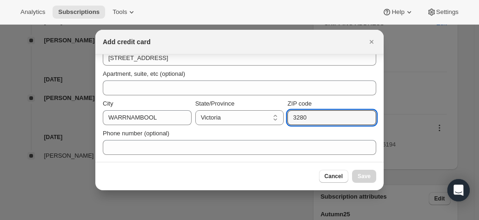
scroll to position [0, 0]
type input "3280"
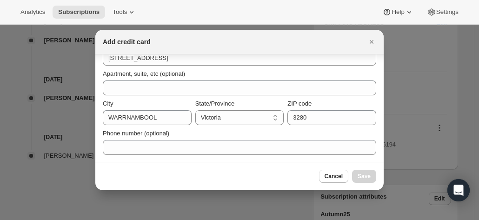
click at [240, 138] on div "Phone number (optional)" at bounding box center [239, 142] width 273 height 26
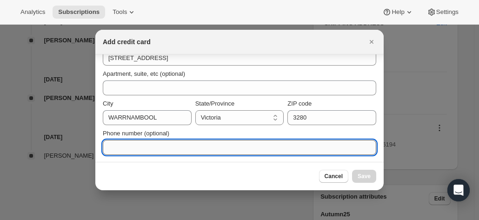
click at [162, 147] on input "Phone number (optional)" at bounding box center [239, 147] width 273 height 15
paste input "Australia +61428523313"
drag, startPoint x: 132, startPoint y: 147, endPoint x: 75, endPoint y: 133, distance: 58.7
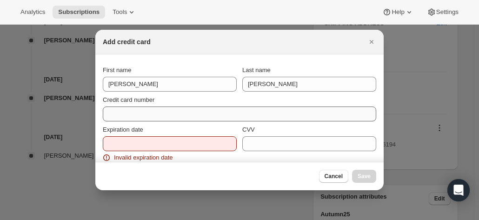
type input "+61428523313"
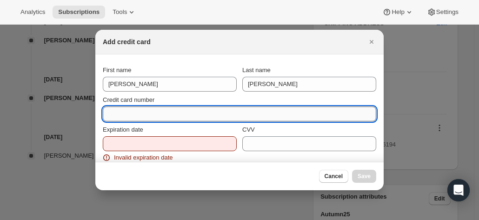
click at [129, 120] on input "Credit card number" at bounding box center [236, 113] width 266 height 15
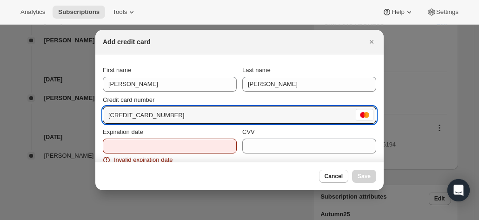
type input "5268 7974 7401 2033"
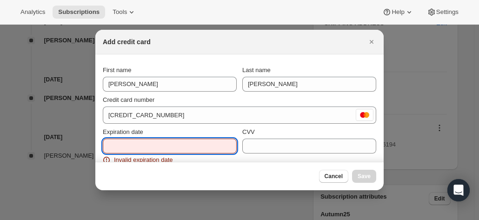
click at [127, 148] on input "Expiration date" at bounding box center [170, 145] width 134 height 15
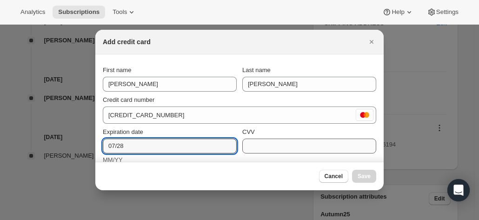
type input "07/28"
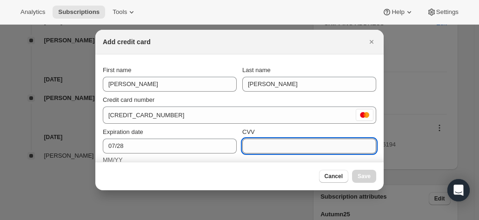
click at [280, 145] on input "CVV" at bounding box center [309, 145] width 134 height 15
type input "870"
click at [370, 175] on button "Save" at bounding box center [364, 176] width 24 height 13
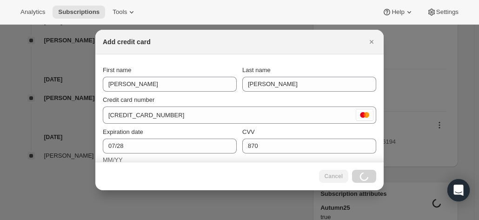
scroll to position [199, 0]
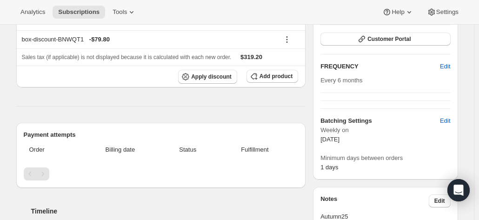
click at [457, 139] on div "Plan Attention Paused | Reactivate now Created Date Sep 11, 2025 Customer Porta…" at bounding box center [385, 66] width 145 height 225
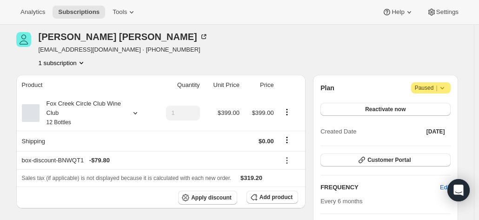
scroll to position [93, 0]
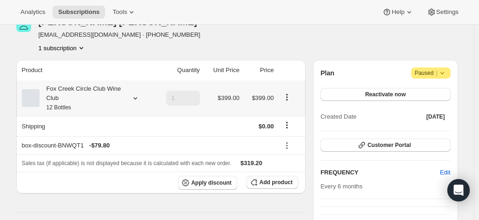
click at [128, 95] on div "Fox Creek Circle Club Wine Club 12 Bottles" at bounding box center [86, 98] width 129 height 28
click at [138, 95] on icon at bounding box center [135, 97] width 9 height 9
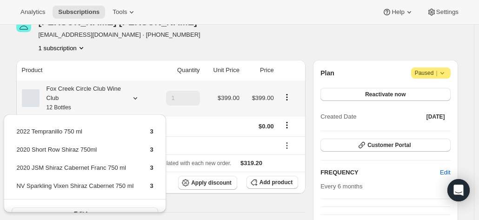
click at [138, 95] on icon at bounding box center [135, 97] width 9 height 9
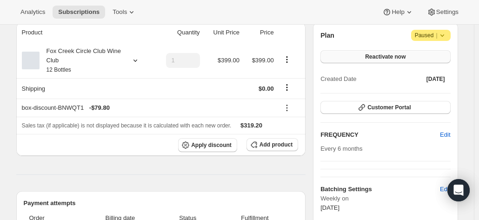
scroll to position [139, 0]
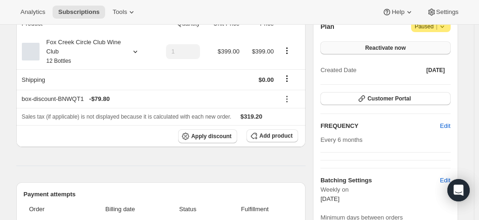
click at [385, 49] on span "Reactivate now" at bounding box center [385, 47] width 40 height 7
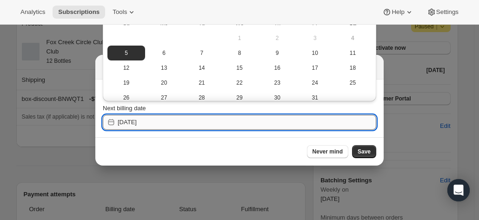
click at [164, 123] on input "2025-10-05" at bounding box center [247, 122] width 258 height 15
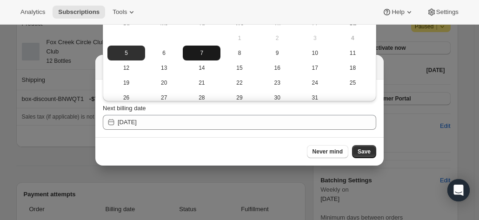
click at [206, 51] on span "7" at bounding box center [201, 52] width 30 height 7
type input "2025-10-06"
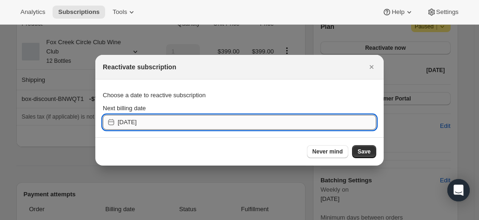
click at [169, 125] on input "2025-10-06" at bounding box center [247, 122] width 258 height 15
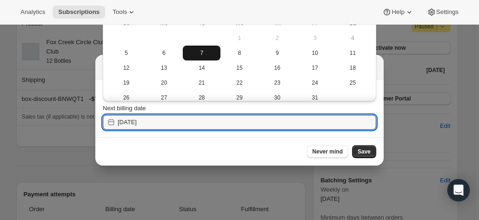
click at [205, 50] on span "7" at bounding box center [201, 52] width 30 height 7
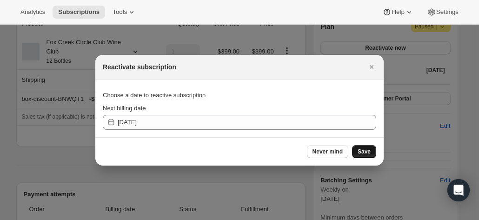
click at [369, 148] on span "Save" at bounding box center [363, 151] width 13 height 7
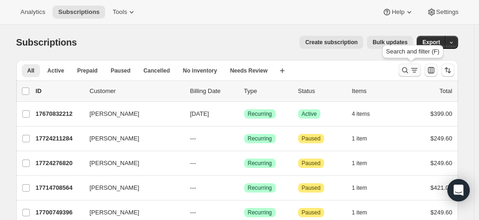
click at [408, 68] on icon "Search and filter results" at bounding box center [404, 70] width 9 height 9
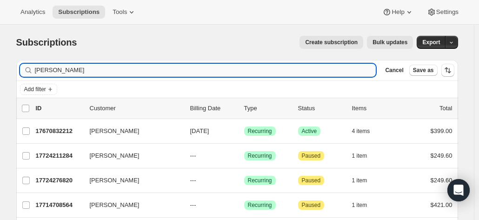
drag, startPoint x: 58, startPoint y: 66, endPoint x: 37, endPoint y: 69, distance: 20.6
click at [37, 69] on input "malcolm" at bounding box center [205, 70] width 341 height 13
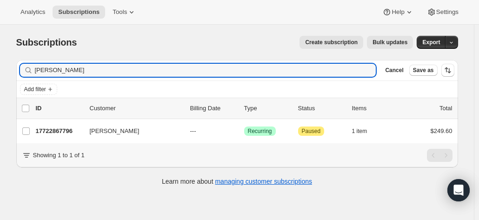
type input "renae"
click at [71, 132] on p "17722867796" at bounding box center [59, 130] width 46 height 9
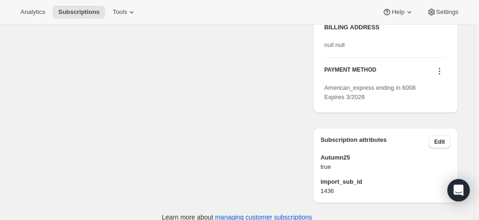
scroll to position [468, 0]
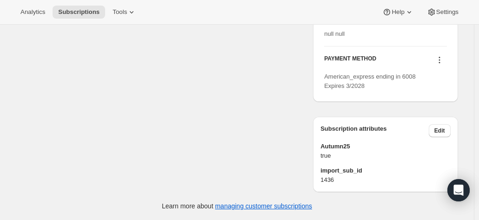
drag, startPoint x: 469, startPoint y: 99, endPoint x: 271, endPoint y: 91, distance: 198.2
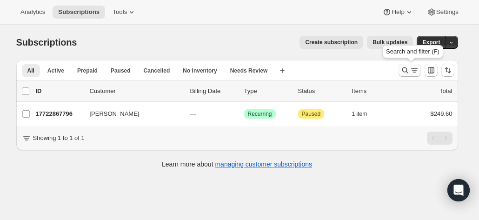
click at [408, 71] on icon "Search and filter results" at bounding box center [405, 70] width 6 height 6
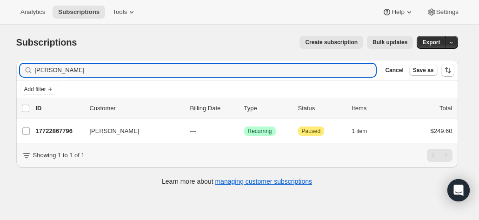
drag, startPoint x: 52, startPoint y: 72, endPoint x: 34, endPoint y: 71, distance: 17.7
click at [34, 71] on div "renae Clear" at bounding box center [198, 70] width 356 height 13
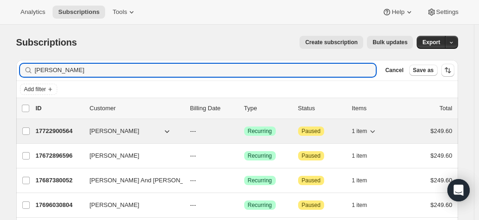
type input "kerrie"
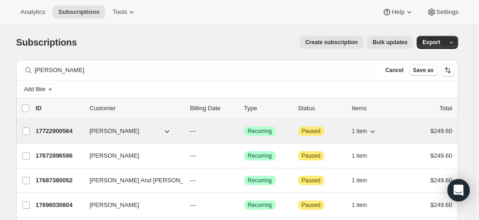
click at [61, 128] on p "17722900564" at bounding box center [59, 130] width 46 height 9
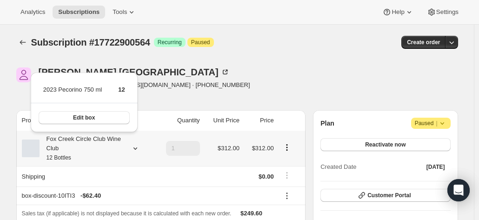
click at [89, 146] on div "Fox Creek Circle Club Wine Club 12 Bottles" at bounding box center [82, 148] width 84 height 28
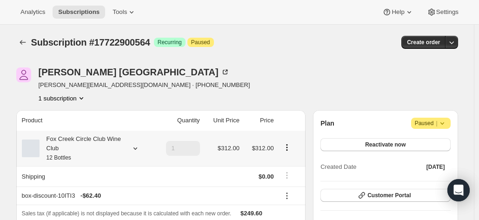
click at [80, 135] on div "Fox Creek Circle Club Wine Club 12 Bottles" at bounding box center [82, 148] width 84 height 28
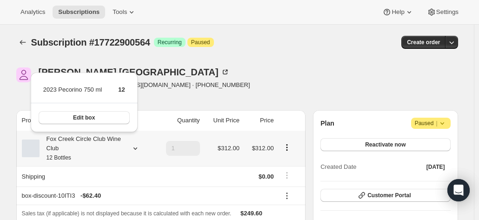
drag, startPoint x: 80, startPoint y: 120, endPoint x: 86, endPoint y: 151, distance: 31.8
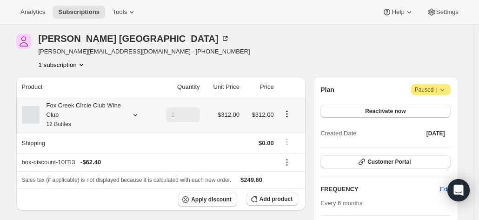
scroll to position [46, 0]
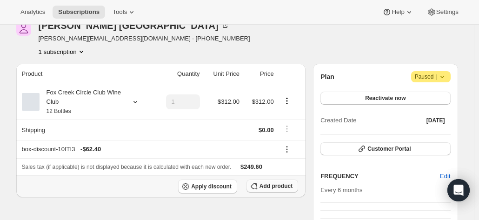
click at [271, 183] on span "Add product" at bounding box center [275, 185] width 33 height 7
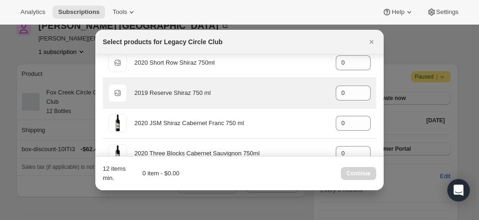
scroll to position [0, 0]
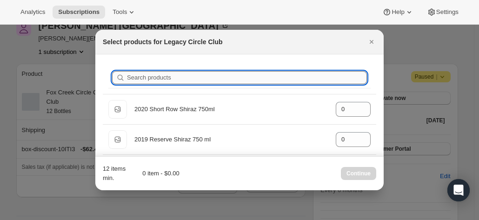
click at [134, 79] on input "Search products" at bounding box center [247, 77] width 240 height 13
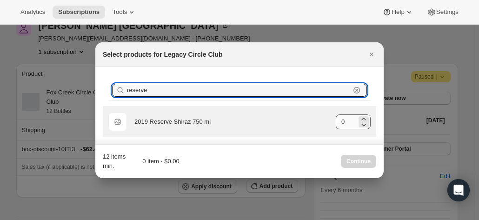
type input "reserve"
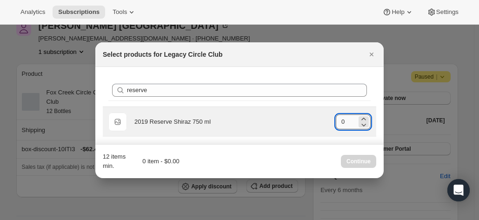
click at [338, 121] on input "0" at bounding box center [346, 121] width 21 height 15
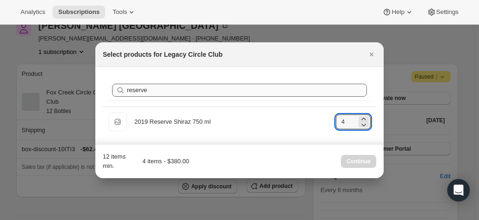
type input "4"
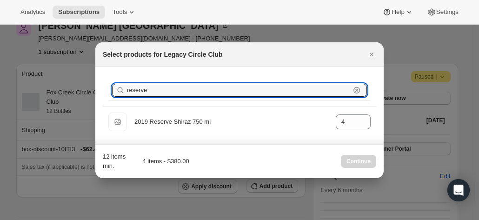
drag, startPoint x: 152, startPoint y: 87, endPoint x: 104, endPoint y: 92, distance: 47.6
click at [96, 85] on div "Search products reserve Clear Default Title 2019 Reserve Shiraz 750 ml gid://sh…" at bounding box center [239, 105] width 288 height 77
type input "ar"
type input "0"
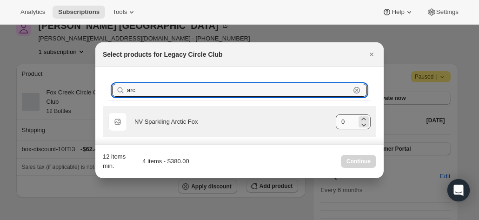
type input "arc"
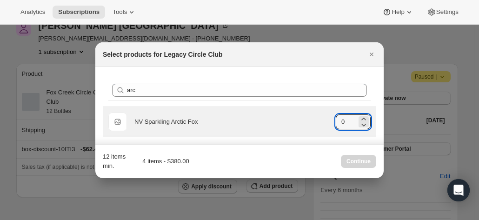
drag, startPoint x: 348, startPoint y: 122, endPoint x: 282, endPoint y: 113, distance: 66.6
click at [323, 119] on div "Default Title NV Sparkling Arctic Fox gid://shopify/ProductVariant/421290083287…" at bounding box center [239, 121] width 262 height 19
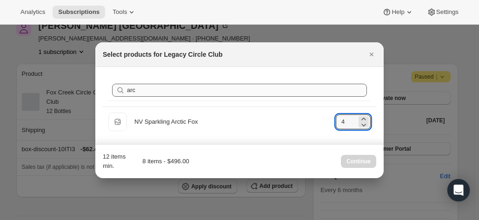
type input "4"
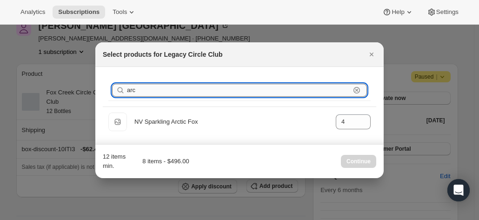
click at [207, 90] on input "arc" at bounding box center [238, 90] width 223 height 13
type input "ar"
type input "0"
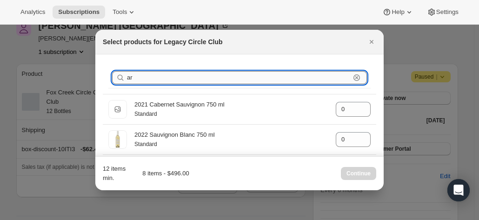
type input "a"
type input "4"
type input "0"
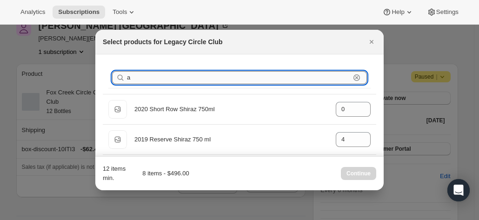
type input "0"
type input "4"
type input "c"
type input "0"
type input "4"
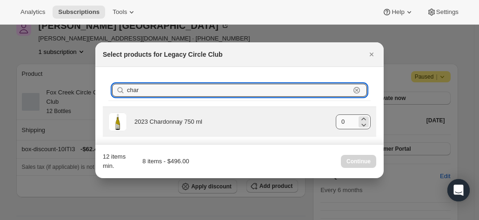
type input "char"
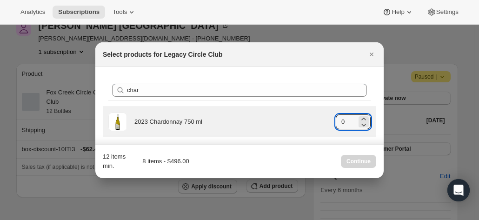
drag, startPoint x: 336, startPoint y: 122, endPoint x: 325, endPoint y: 121, distance: 10.3
click at [325, 121] on div "2023 Chardonnay 750 ml gid://shopify/ProductVariant/41594928857172 0" at bounding box center [239, 121] width 262 height 19
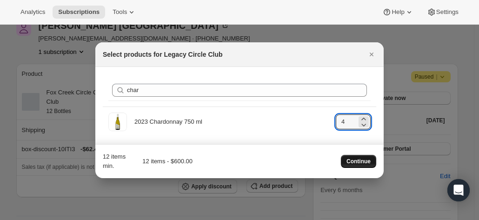
type input "4"
click at [355, 160] on span "Continue" at bounding box center [358, 161] width 24 height 7
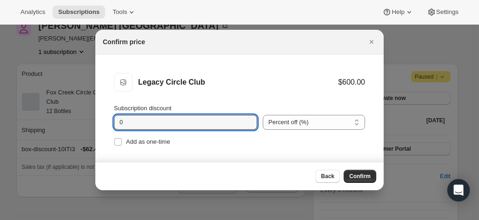
drag, startPoint x: 91, startPoint y: 112, endPoint x: 84, endPoint y: 111, distance: 7.6
type input "15"
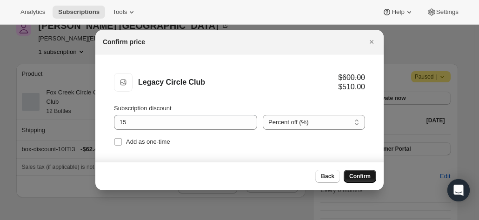
click at [361, 172] on button "Confirm" at bounding box center [359, 176] width 33 height 13
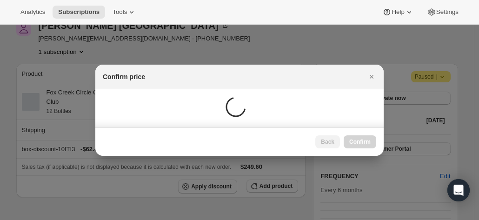
scroll to position [46, 0]
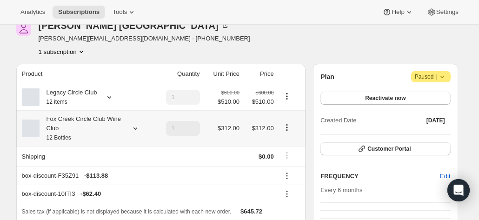
click at [287, 127] on icon "Product actions" at bounding box center [286, 127] width 9 height 9
click at [138, 127] on icon at bounding box center [135, 128] width 9 height 9
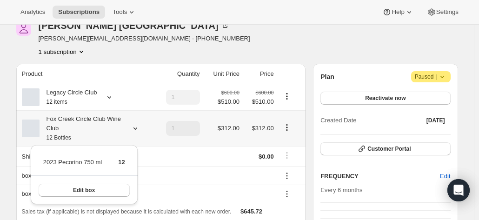
click at [288, 126] on icon "Product actions" at bounding box center [286, 127] width 9 height 9
click at [199, 121] on td "1" at bounding box center [177, 128] width 49 height 36
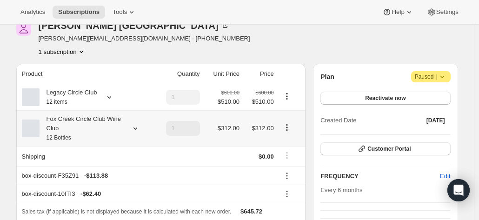
click at [134, 130] on icon at bounding box center [135, 128] width 9 height 9
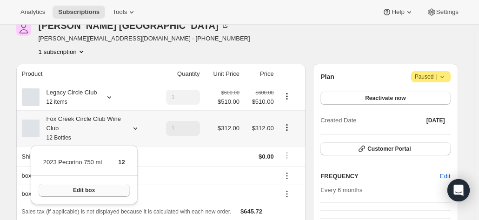
click at [106, 187] on button "Edit box" at bounding box center [84, 190] width 91 height 13
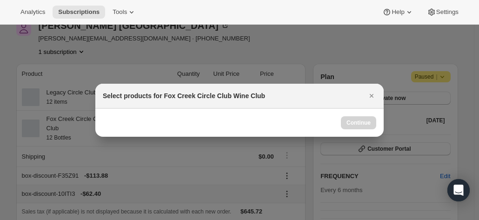
scroll to position [0, 0]
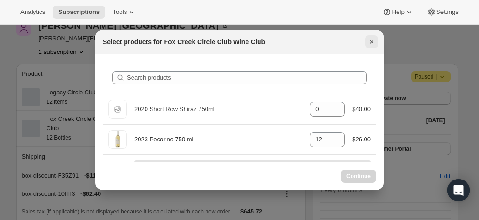
click at [369, 42] on icon "Close" at bounding box center [371, 41] width 9 height 9
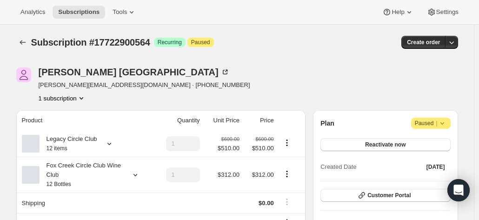
scroll to position [46, 0]
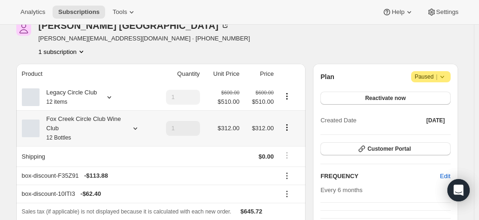
click at [288, 128] on icon "Product actions" at bounding box center [286, 127] width 9 height 9
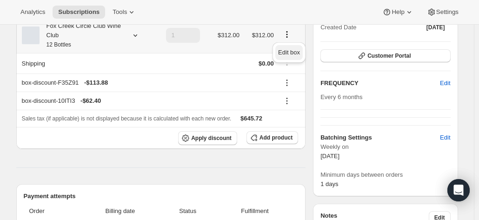
click at [289, 54] on span "Edit box" at bounding box center [289, 52] width 22 height 7
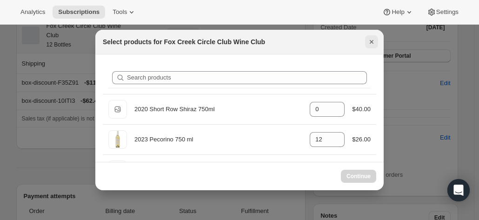
click at [370, 44] on icon "Close" at bounding box center [371, 41] width 9 height 9
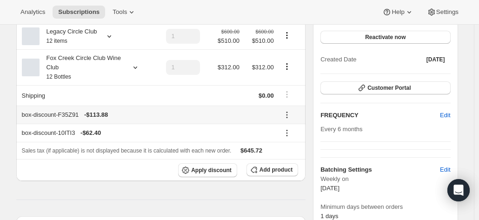
scroll to position [93, 0]
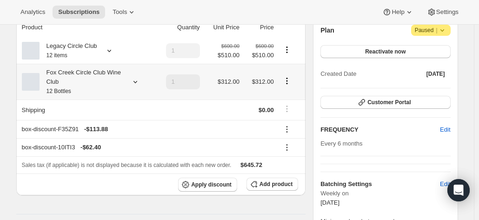
click at [288, 80] on icon "Product actions" at bounding box center [286, 80] width 9 height 9
click at [286, 98] on span "Edit box" at bounding box center [289, 98] width 22 height 7
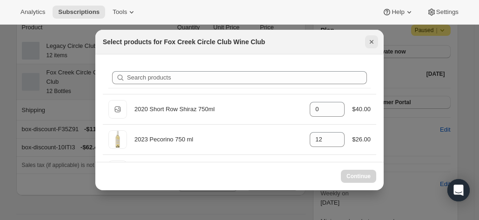
click at [369, 41] on icon "Close" at bounding box center [371, 41] width 9 height 9
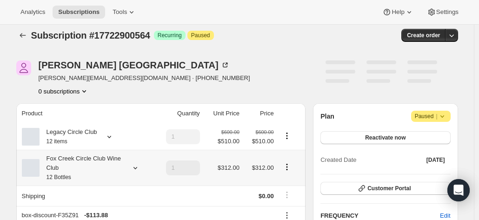
scroll to position [46, 0]
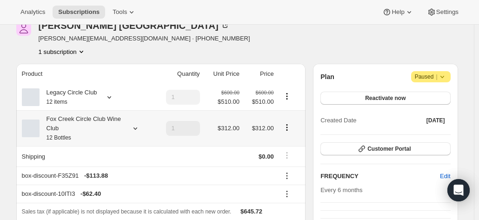
click at [287, 131] on icon "Product actions" at bounding box center [286, 127] width 9 height 9
click at [283, 158] on span "Remove" at bounding box center [289, 161] width 22 height 7
type input "0"
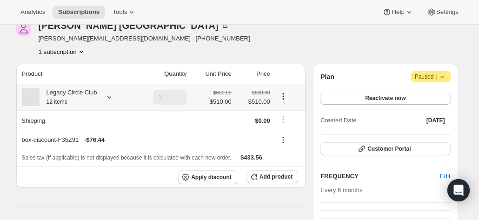
click at [283, 97] on icon "Product actions" at bounding box center [282, 96] width 9 height 9
click at [281, 114] on span "Edit box" at bounding box center [285, 114] width 22 height 7
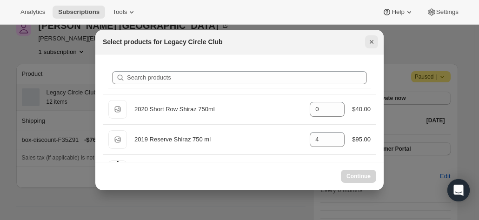
click at [371, 42] on icon "Close" at bounding box center [371, 41] width 9 height 9
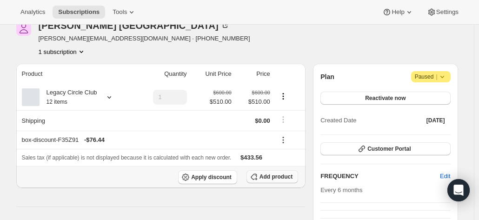
click at [270, 177] on span "Add product" at bounding box center [275, 176] width 33 height 7
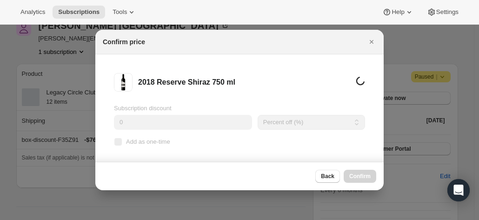
scroll to position [0, 0]
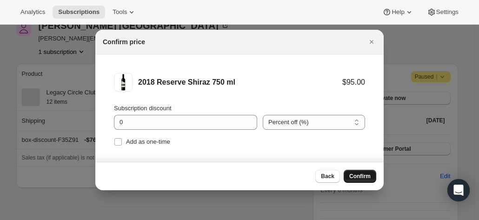
click at [372, 171] on button "Confirm" at bounding box center [359, 176] width 33 height 13
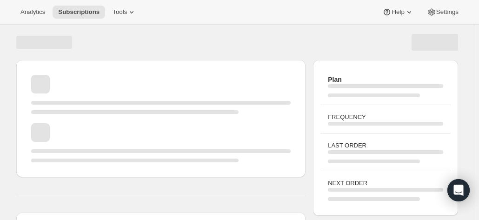
scroll to position [46, 0]
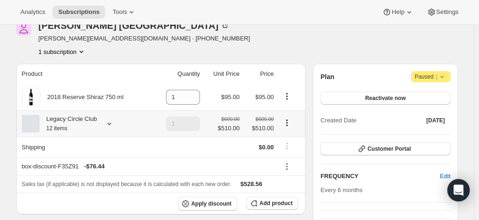
click at [287, 125] on icon "Product actions" at bounding box center [286, 122] width 9 height 9
click at [285, 150] on button "Remove" at bounding box center [289, 156] width 28 height 15
type input "0"
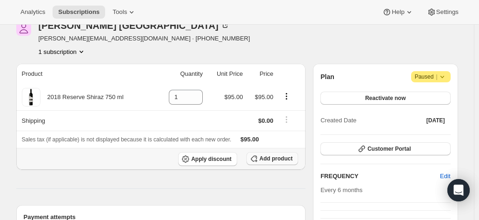
click at [265, 160] on span "Add product" at bounding box center [275, 158] width 33 height 7
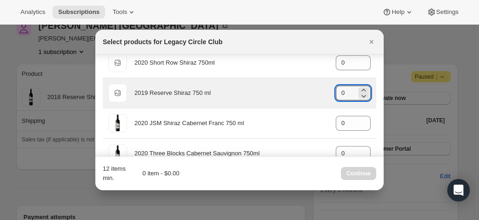
drag, startPoint x: 341, startPoint y: 90, endPoint x: 313, endPoint y: 87, distance: 28.1
click at [313, 87] on div "Default Title 2019 Reserve Shiraz 750 ml gid://shopify/ProductVariant/421012833…" at bounding box center [239, 93] width 262 height 19
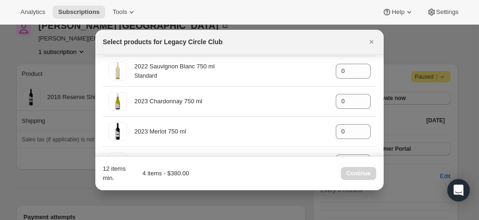
scroll to position [232, 0]
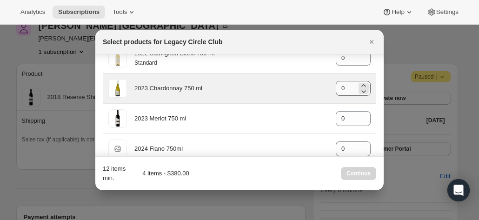
type input "4"
drag, startPoint x: 345, startPoint y: 87, endPoint x: 322, endPoint y: 85, distance: 23.8
click at [322, 85] on div "2023 Chardonnay 750 ml gid://shopify/ProductVariant/41594928857172 0" at bounding box center [239, 88] width 262 height 19
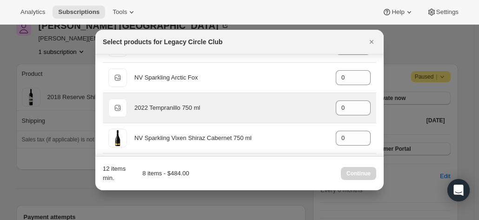
scroll to position [325, 0]
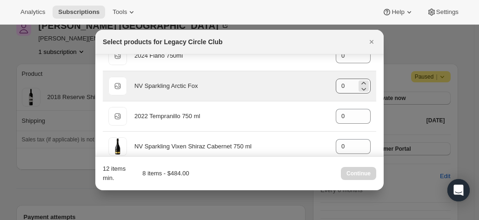
type input "4"
click at [341, 90] on input "0" at bounding box center [346, 86] width 21 height 15
drag, startPoint x: 341, startPoint y: 85, endPoint x: 316, endPoint y: 83, distance: 24.3
click at [316, 83] on div "Default Title NV Sparkling Arctic Fox gid://shopify/ProductVariant/421290083287…" at bounding box center [239, 86] width 262 height 19
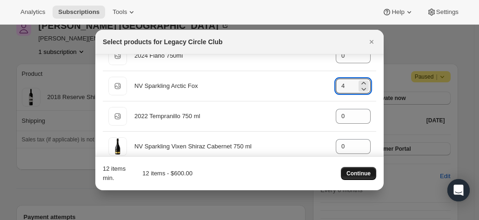
type input "4"
click at [357, 174] on span "Continue" at bounding box center [358, 173] width 24 height 7
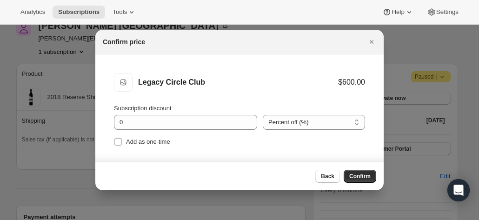
click at [359, 176] on span "Confirm" at bounding box center [359, 175] width 21 height 7
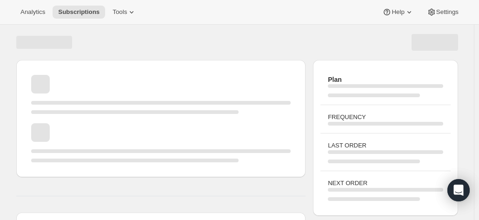
scroll to position [46, 0]
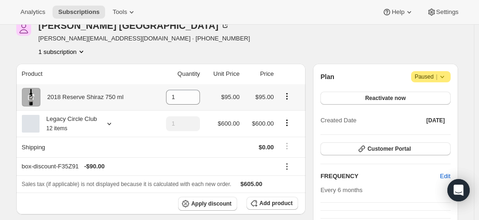
click at [286, 96] on icon "Product actions" at bounding box center [286, 96] width 9 height 9
click at [190, 96] on icon at bounding box center [192, 99] width 9 height 9
type input "0"
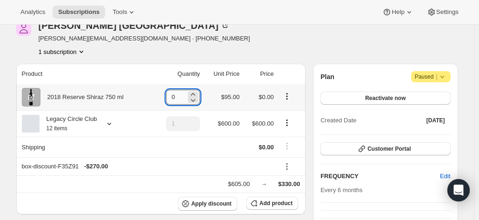
click at [186, 97] on input "0" at bounding box center [176, 97] width 20 height 15
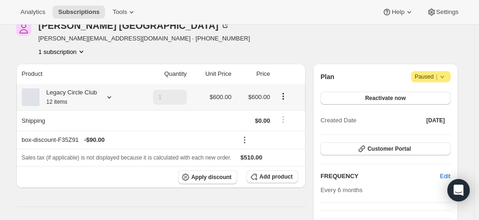
click at [112, 97] on icon at bounding box center [109, 96] width 9 height 9
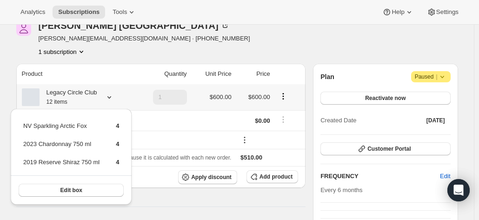
click at [112, 97] on icon at bounding box center [109, 96] width 9 height 9
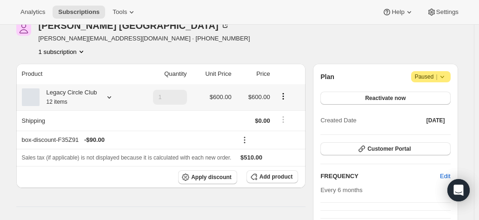
click at [84, 97] on div "Legacy Circle Club 12 items" at bounding box center [69, 97] width 58 height 19
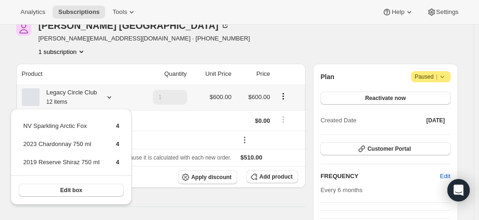
click at [84, 97] on div "Legacy Circle Club 12 items" at bounding box center [69, 97] width 58 height 19
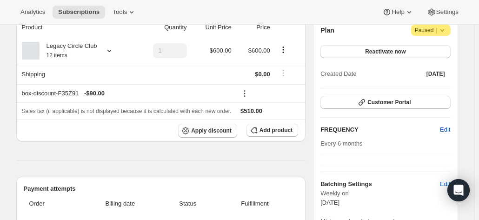
scroll to position [0, 0]
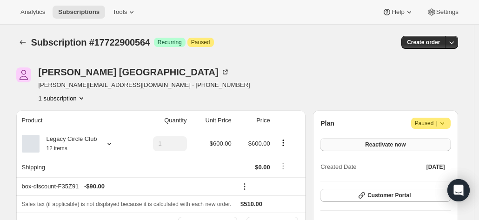
click at [369, 144] on span "Reactivate now" at bounding box center [385, 144] width 40 height 7
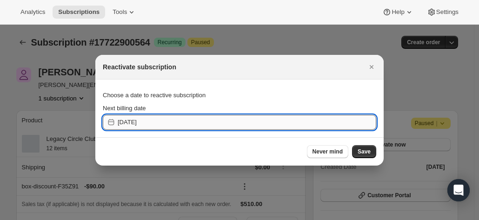
drag, startPoint x: 180, startPoint y: 125, endPoint x: 173, endPoint y: 127, distance: 6.8
click at [175, 127] on input "2025-10-05" at bounding box center [247, 122] width 258 height 15
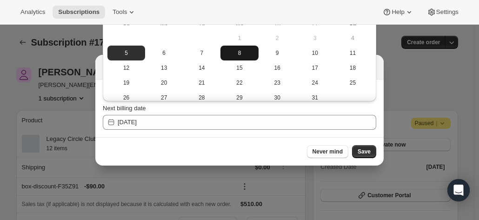
click at [224, 53] on span "8" at bounding box center [239, 52] width 30 height 7
type input "2025-10-07"
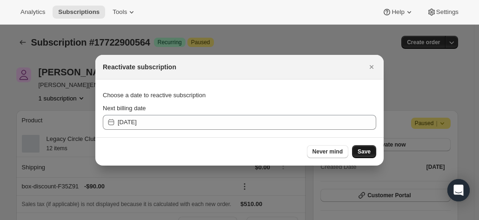
click at [364, 154] on span "Save" at bounding box center [363, 151] width 13 height 7
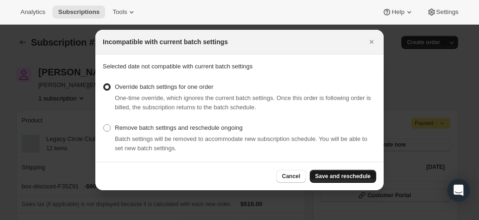
click at [352, 176] on span "Save and reschedule" at bounding box center [342, 175] width 55 height 7
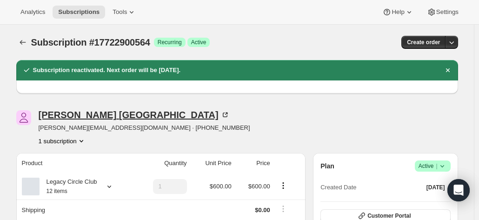
click at [220, 114] on icon at bounding box center [224, 114] width 9 height 9
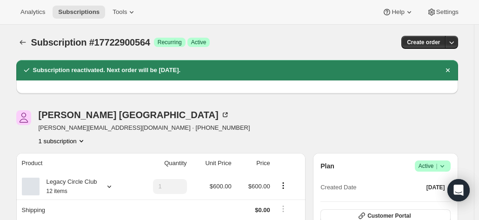
scroll to position [93, 0]
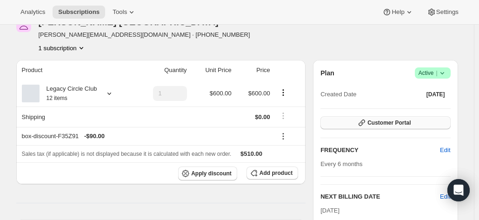
click at [387, 122] on span "Customer Portal" at bounding box center [388, 122] width 43 height 7
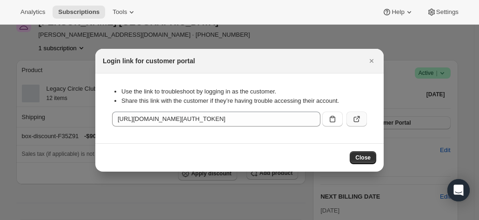
click at [356, 119] on icon ":rpl:" at bounding box center [356, 118] width 9 height 9
click at [372, 61] on icon "Close" at bounding box center [371, 61] width 4 height 4
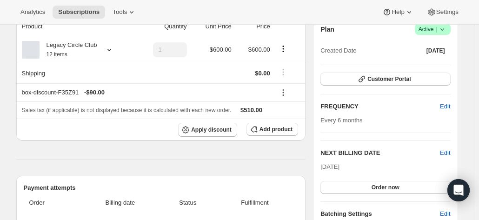
scroll to position [186, 0]
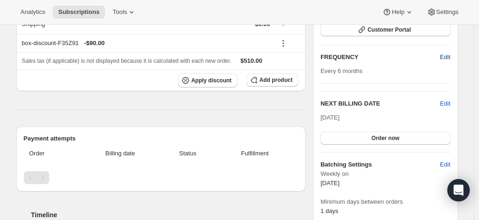
click at [440, 56] on button "Edit" at bounding box center [444, 57] width 21 height 15
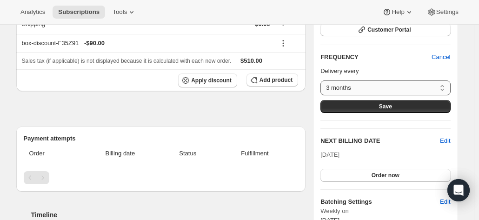
click at [348, 86] on select "3 months 4 months 6 months Custom..." at bounding box center [385, 87] width 130 height 15
select select "custom"
click at [323, 80] on select "3 months 4 months 6 months Custom..." at bounding box center [385, 87] width 130 height 15
select select "MONTH"
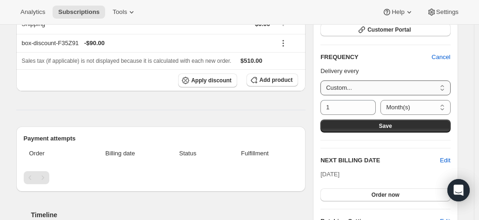
click at [344, 88] on select "3 months 4 months 6 months Custom..." at bounding box center [385, 87] width 130 height 15
click at [337, 84] on select "3 months 4 months 6 months Custom..." at bounding box center [385, 87] width 130 height 15
click at [338, 107] on input "1" at bounding box center [340, 107] width 41 height 15
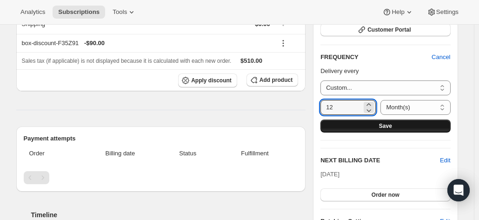
type input "12"
click at [361, 124] on button "Save" at bounding box center [385, 125] width 130 height 13
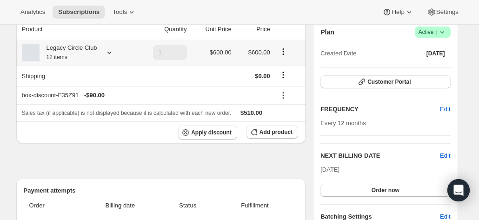
click at [74, 53] on div "Legacy Circle Club 12 items" at bounding box center [69, 52] width 58 height 19
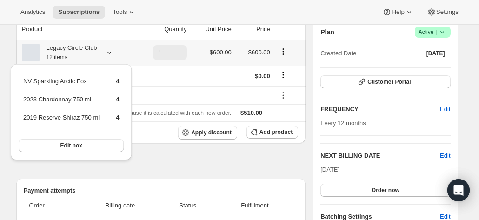
click at [74, 53] on div "Legacy Circle Club 12 items" at bounding box center [69, 52] width 58 height 19
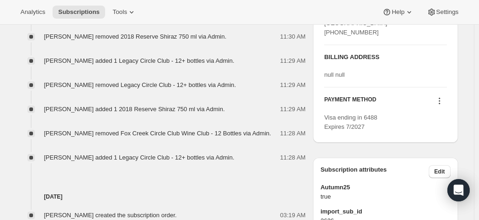
scroll to position [511, 0]
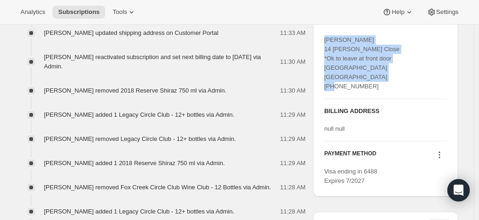
drag, startPoint x: 376, startPoint y: 87, endPoint x: 318, endPoint y: 38, distance: 76.2
click at [318, 38] on div "SHIPPING ADDRESS Edit Kerrie Stanford 14 Regan Close *Ok to leave at front door…" at bounding box center [385, 102] width 145 height 190
copy span "Kerrie Stanford 14 Regan Close *Ok to leave at front door Jamisontown NSW, 2750…"
click at [425, 90] on div "SHIPPING ADDRESS Edit Kerrie Stanford 14 Regan Close *Ok to leave at front door…" at bounding box center [385, 58] width 122 height 81
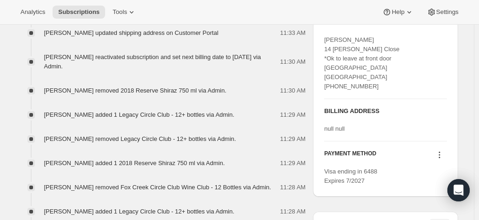
click at [440, 159] on icon at bounding box center [439, 154] width 9 height 9
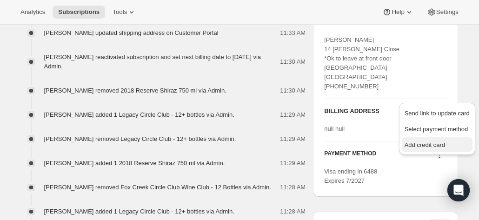
click at [418, 145] on span "Add credit card" at bounding box center [424, 144] width 40 height 7
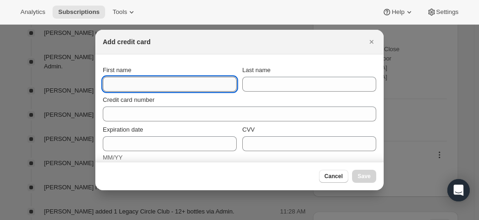
click at [141, 86] on input "First name" at bounding box center [170, 84] width 134 height 15
type input "Kerrie"
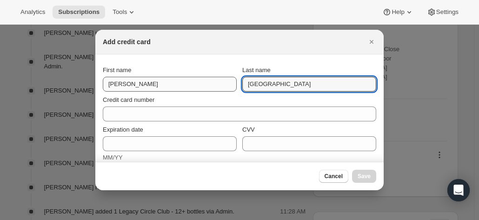
type input "Stanford"
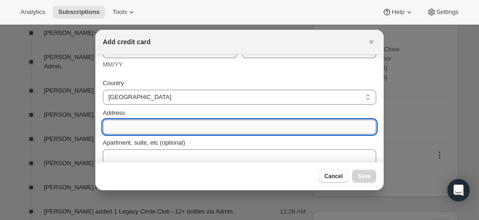
click at [134, 125] on input "Address" at bounding box center [239, 126] width 273 height 15
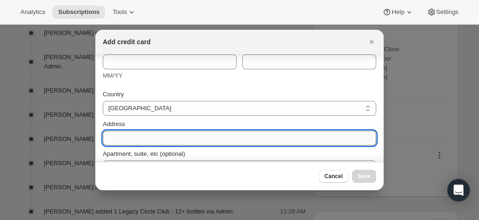
scroll to position [104, 0]
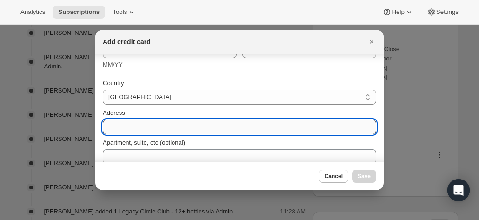
paste input "Kerrie Stanford 14 Regan Close *Ok to leave at front door Jamisontown NSW, 2750…"
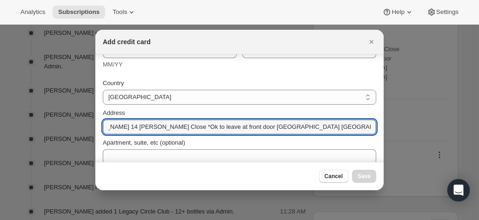
scroll to position [0, 0]
drag, startPoint x: 142, startPoint y: 125, endPoint x: 71, endPoint y: 112, distance: 72.9
click at [134, 128] on input "Kerrie Stanford 14 Regan Close *Ok to leave at front door Jamisontown NSW, 2750…" at bounding box center [239, 126] width 273 height 15
click at [146, 126] on input "Kerrie Stanford 14 Regan Close *Ok to leave at front door Jamisontown NSW, 2750…" at bounding box center [239, 126] width 273 height 15
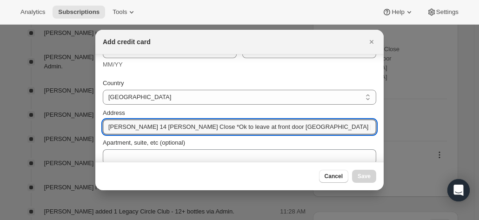
drag, startPoint x: 150, startPoint y: 126, endPoint x: 54, endPoint y: 121, distance: 95.9
drag, startPoint x: 151, startPoint y: 130, endPoint x: 219, endPoint y: 132, distance: 68.4
click at [219, 132] on input "14 Regan Close *Ok to leave at front door Jamisontown NSW, 2750 Australia +6140…" at bounding box center [239, 126] width 273 height 15
drag, startPoint x: 152, startPoint y: 127, endPoint x: 335, endPoint y: 134, distance: 183.3
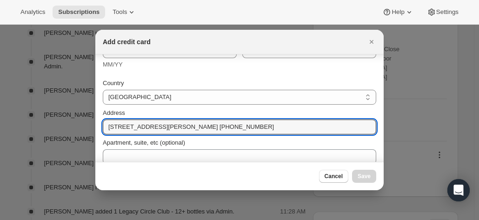
click at [335, 134] on div "Country Australia Austria Belgium Canada Czech Republic Denmark Finland France …" at bounding box center [239, 148] width 273 height 151
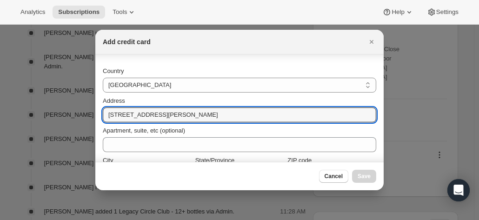
scroll to position [151, 0]
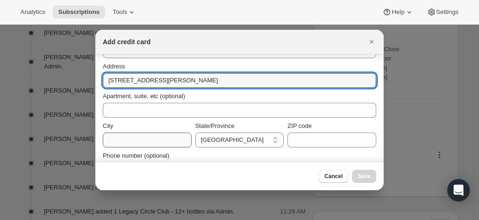
type input "14 Regan Close"
click at [133, 136] on input "City" at bounding box center [147, 139] width 89 height 15
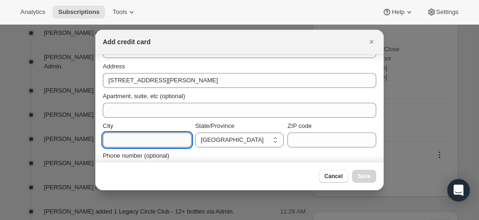
paste input "Jamisontown NSW, 2750 Australia +61408333344"
drag, startPoint x: 141, startPoint y: 141, endPoint x: 124, endPoint y: 137, distance: 17.8
drag, startPoint x: 137, startPoint y: 140, endPoint x: 142, endPoint y: 140, distance: 5.1
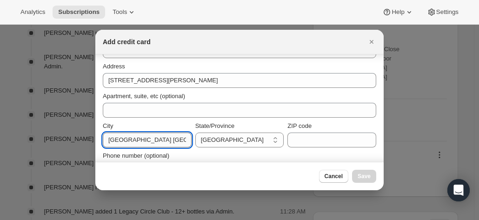
click at [138, 140] on input "Jamisontown NSW, 2750 Australia +61408333344" at bounding box center [147, 139] width 89 height 15
click at [142, 140] on input "Jamisontown NSW, 2750 Australia +61408333344" at bounding box center [147, 139] width 89 height 15
drag, startPoint x: 147, startPoint y: 140, endPoint x: 264, endPoint y: 151, distance: 117.6
click at [264, 151] on div "Country Australia Austria Belgium Canada Czech Republic Denmark Finland France …" at bounding box center [239, 101] width 273 height 151
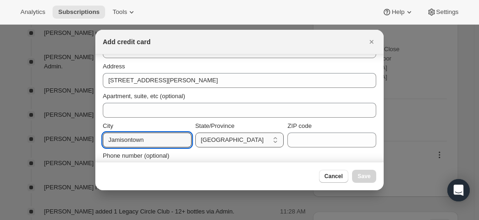
scroll to position [0, 0]
type input "Jamisontown"
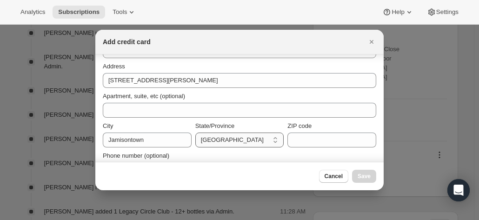
click at [221, 141] on select "Australian Capital Territory New South Wales Northern Territory Queensland Sout…" at bounding box center [239, 139] width 89 height 15
select select "NSW"
click at [195, 132] on select "Australian Capital Territory New South Wales Northern Territory Queensland Sout…" at bounding box center [239, 139] width 89 height 15
click at [309, 139] on input "ZIP code" at bounding box center [331, 139] width 89 height 15
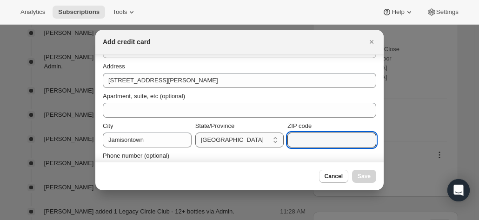
paste input "NSW, 2750 Australia +61408333344"
drag, startPoint x: 262, startPoint y: 136, endPoint x: 211, endPoint y: 131, distance: 50.5
click at [211, 131] on div "City Jamisontown State/Province Australian Capital Territory New South Wales No…" at bounding box center [239, 134] width 273 height 26
click at [317, 140] on input "NSW, 2750 Australia +61408333344" at bounding box center [331, 139] width 89 height 15
drag, startPoint x: 307, startPoint y: 141, endPoint x: 255, endPoint y: 134, distance: 52.5
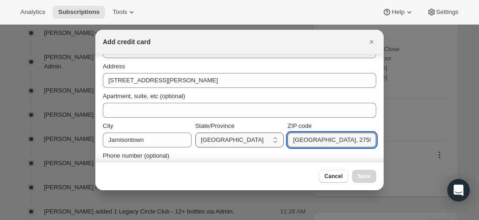
click at [257, 135] on div "City Jamisontown State/Province Australian Capital Territory New South Wales No…" at bounding box center [239, 134] width 273 height 26
drag, startPoint x: 305, startPoint y: 141, endPoint x: 330, endPoint y: 143, distance: 25.2
click at [330, 143] on input "2750 Australia +61408333344" at bounding box center [331, 139] width 89 height 15
drag, startPoint x: 304, startPoint y: 140, endPoint x: 349, endPoint y: 142, distance: 44.7
click at [349, 142] on input "2750 +61408333344" at bounding box center [331, 139] width 89 height 15
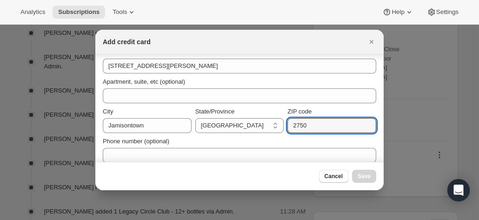
scroll to position [173, 0]
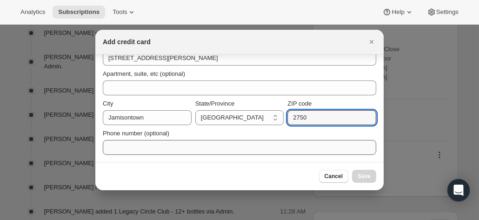
type input "2750"
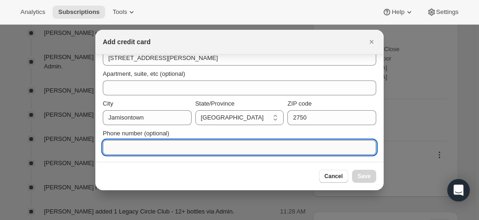
click at [143, 143] on input "Phone number (optional)" at bounding box center [239, 147] width 273 height 15
paste input "+61408333344"
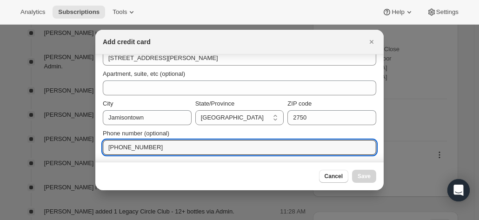
scroll to position [0, 0]
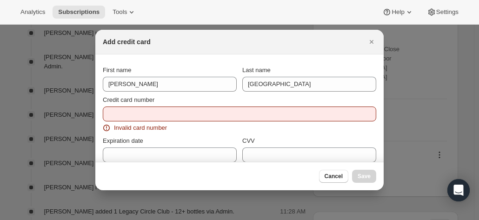
type input "+61408333344"
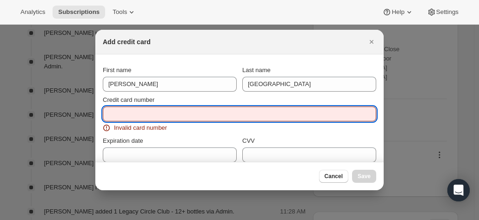
click at [129, 120] on input "Credit card number" at bounding box center [236, 113] width 266 height 15
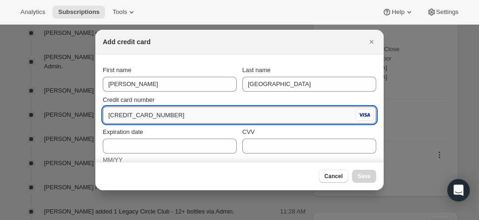
drag, startPoint x: 122, startPoint y: 115, endPoint x: 137, endPoint y: 115, distance: 14.4
click at [137, 115] on input "4017 9542 4557 0271" at bounding box center [228, 115] width 251 height 15
drag, startPoint x: 138, startPoint y: 115, endPoint x: 151, endPoint y: 116, distance: 12.6
click at [151, 116] on input "4017 9542 4557 0271" at bounding box center [228, 115] width 251 height 15
drag, startPoint x: 152, startPoint y: 116, endPoint x: 170, endPoint y: 118, distance: 17.8
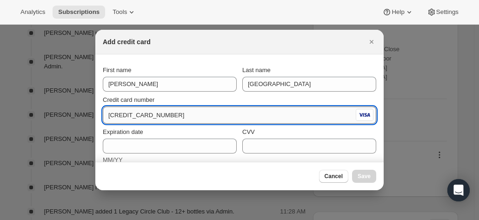
click at [170, 118] on input "4017 9542 4557 0271" at bounding box center [228, 115] width 251 height 15
type input "4017 9542 4557 0271"
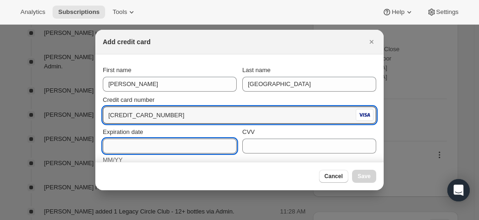
click at [118, 145] on input "Expiration date" at bounding box center [170, 145] width 134 height 15
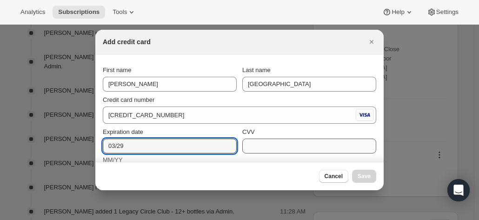
type input "03/29"
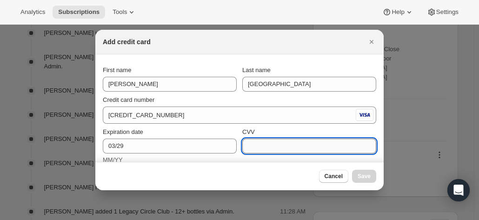
click at [254, 147] on input "CVV" at bounding box center [309, 145] width 134 height 15
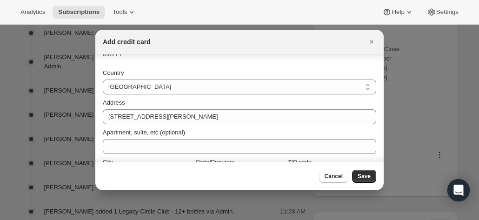
scroll to position [164, 0]
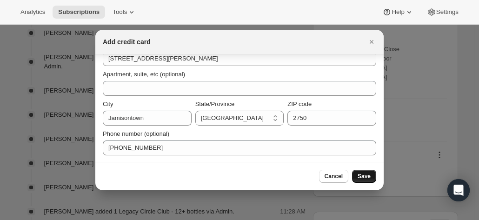
type input "843"
click at [366, 179] on span "Save" at bounding box center [363, 175] width 13 height 7
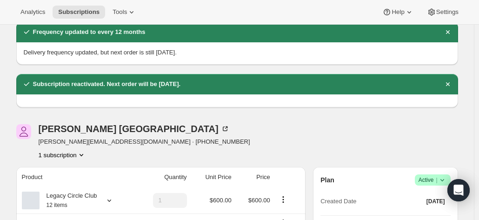
scroll to position [0, 0]
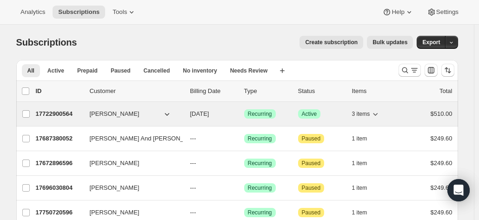
click at [72, 113] on p "17722900564" at bounding box center [59, 113] width 46 height 9
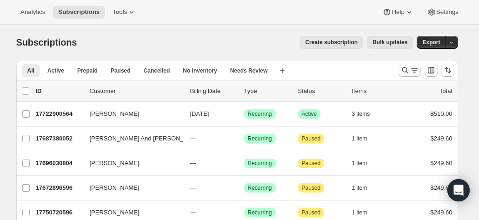
click at [406, 70] on icon "Search and filter results" at bounding box center [404, 70] width 9 height 9
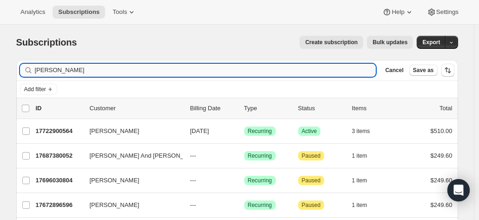
drag, startPoint x: 99, startPoint y: 74, endPoint x: 86, endPoint y: 74, distance: 13.5
click at [96, 74] on input "[PERSON_NAME]" at bounding box center [205, 70] width 341 height 13
drag, startPoint x: 70, startPoint y: 69, endPoint x: 15, endPoint y: 62, distance: 54.9
click at [20, 63] on div "Filter subscribers [PERSON_NAME] Clear Cancel Save as" at bounding box center [237, 70] width 442 height 20
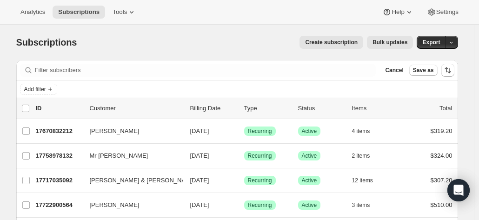
click at [155, 21] on div "Analytics Subscriptions Tools Help Settings" at bounding box center [239, 12] width 479 height 25
click at [86, 86] on div "Add filter" at bounding box center [237, 89] width 434 height 11
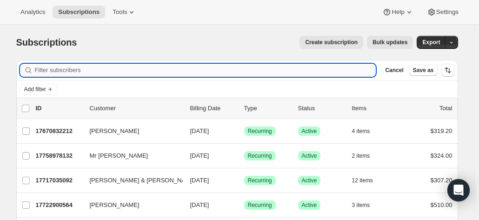
click at [71, 75] on input "Filter subscribers" at bounding box center [205, 70] width 341 height 13
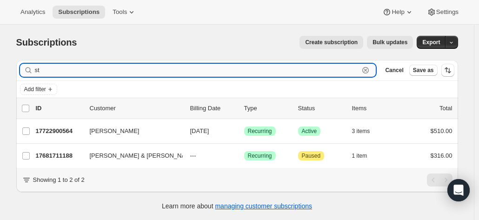
type input "s"
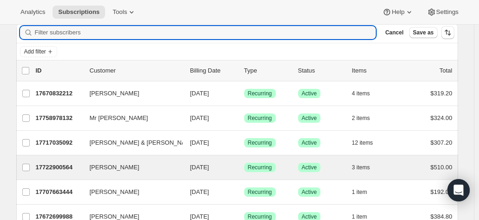
scroll to position [46, 0]
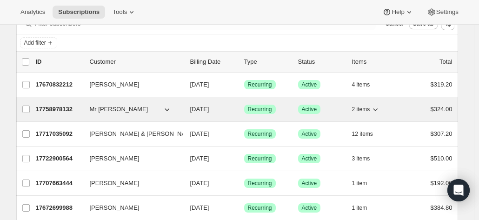
click at [56, 105] on p "17758978132" at bounding box center [59, 109] width 46 height 9
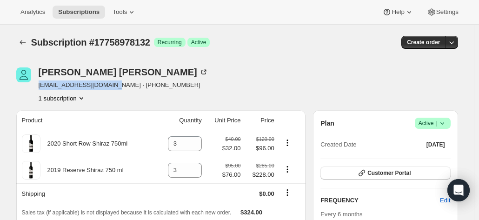
drag, startPoint x: 109, startPoint y: 87, endPoint x: 42, endPoint y: 89, distance: 67.4
click at [42, 89] on span "[EMAIL_ADDRESS][DOMAIN_NAME] · [PHONE_NUMBER]" at bounding box center [124, 84] width 170 height 9
copy span "[EMAIL_ADDRESS][DOMAIN_NAME]"
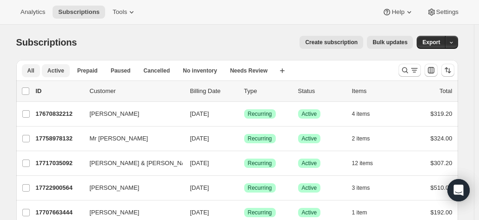
click at [59, 70] on span "Active" at bounding box center [55, 70] width 17 height 7
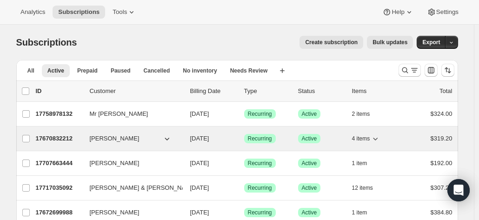
click at [64, 136] on p "17670832212" at bounding box center [59, 138] width 46 height 9
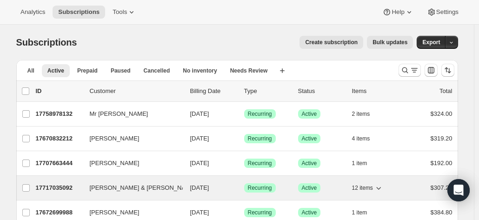
click at [46, 185] on p "17717035092" at bounding box center [59, 187] width 46 height 9
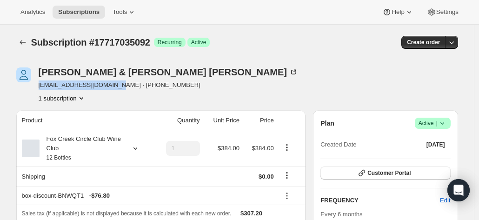
drag, startPoint x: 111, startPoint y: 87, endPoint x: 37, endPoint y: 84, distance: 73.5
click at [37, 84] on div "[PERSON_NAME] & [PERSON_NAME] [EMAIL_ADDRESS][DOMAIN_NAME] · [PHONE_NUMBER] 1 s…" at bounding box center [170, 84] width 309 height 35
copy span "[EMAIL_ADDRESS][DOMAIN_NAME]"
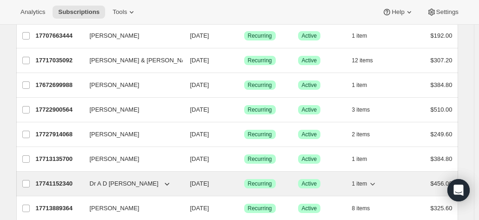
scroll to position [139, 0]
